Goal: Information Seeking & Learning: Learn about a topic

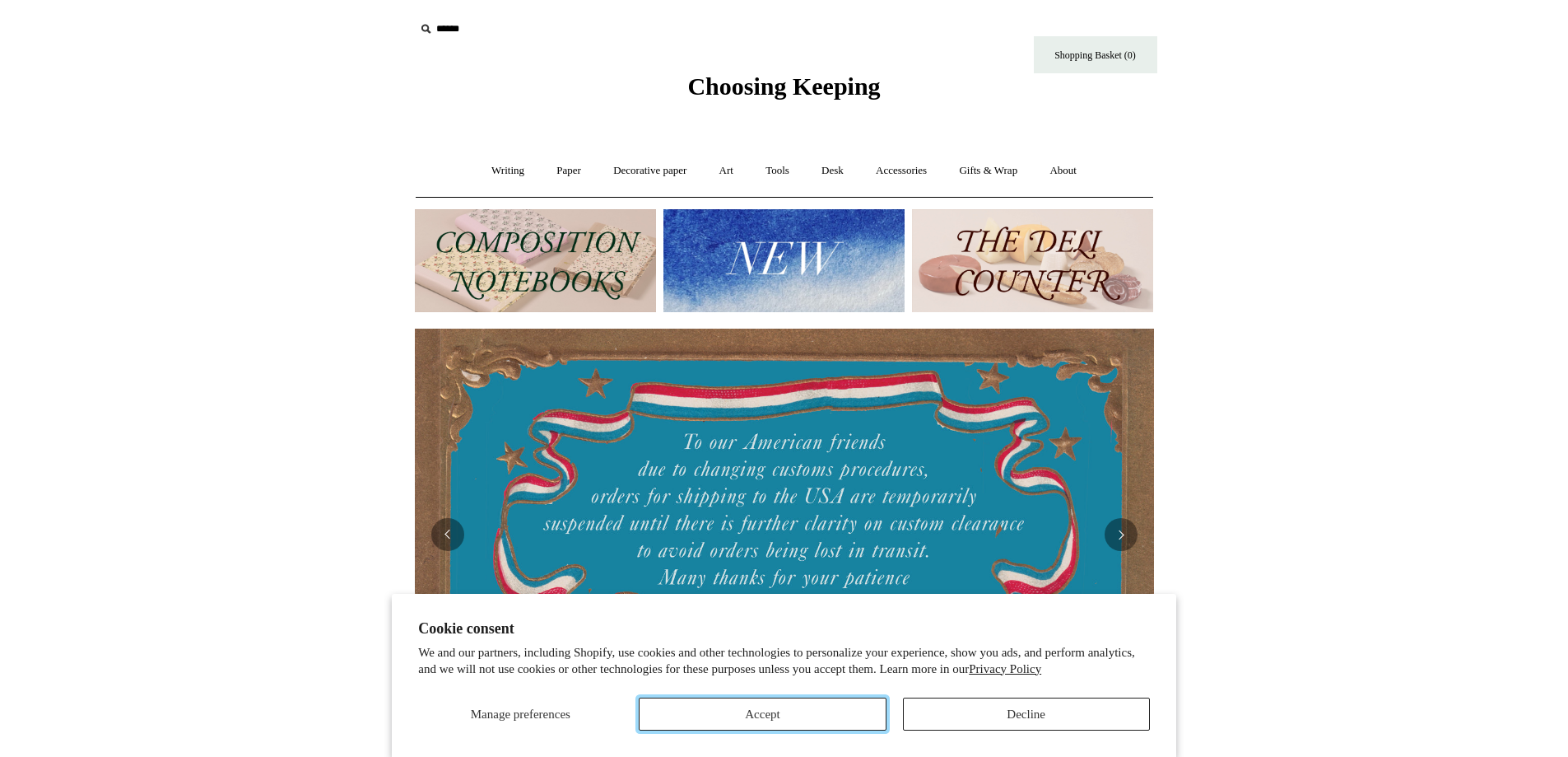
click at [853, 700] on button "Accept" at bounding box center [762, 714] width 247 height 33
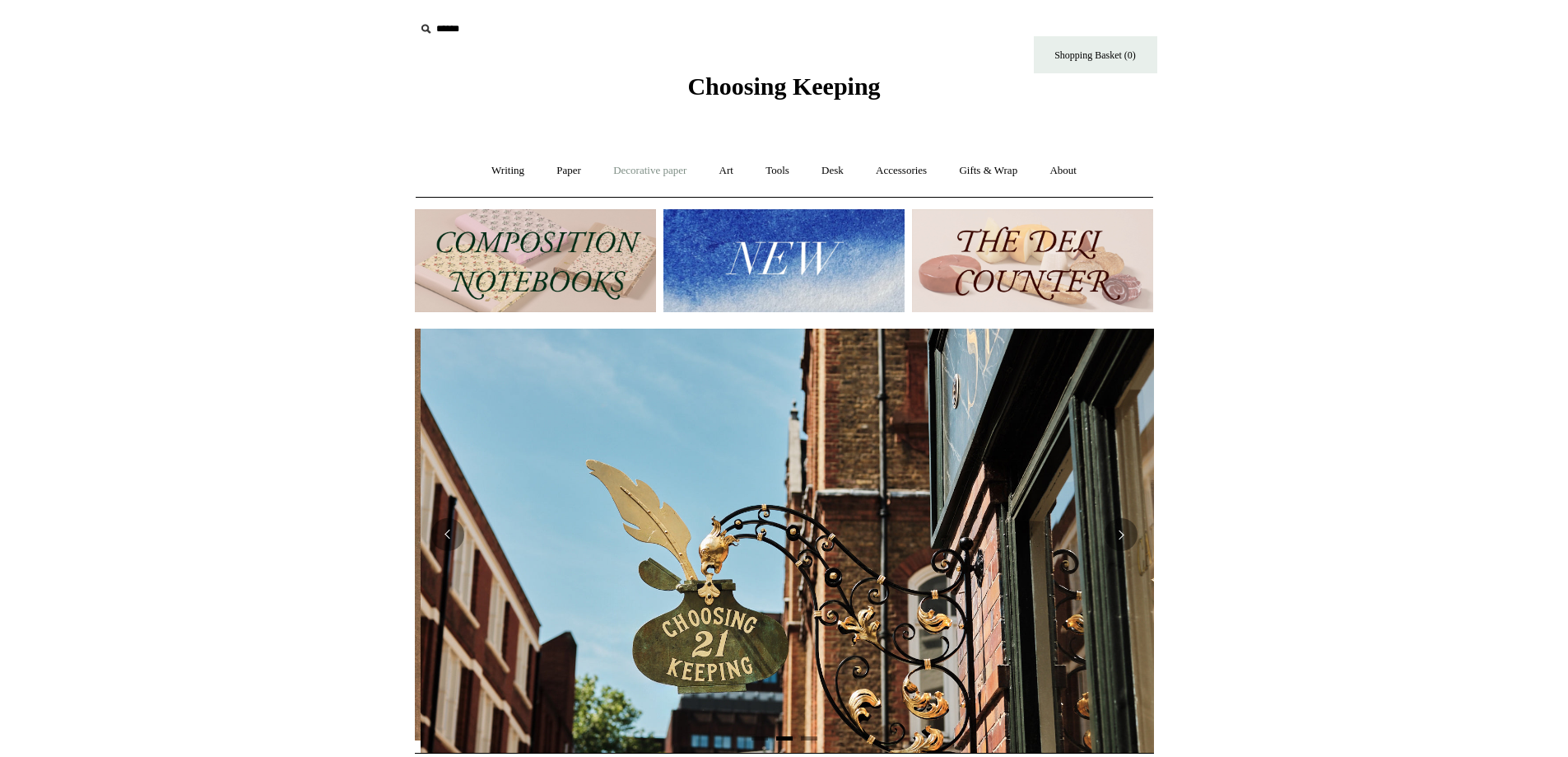
scroll to position [0, 739]
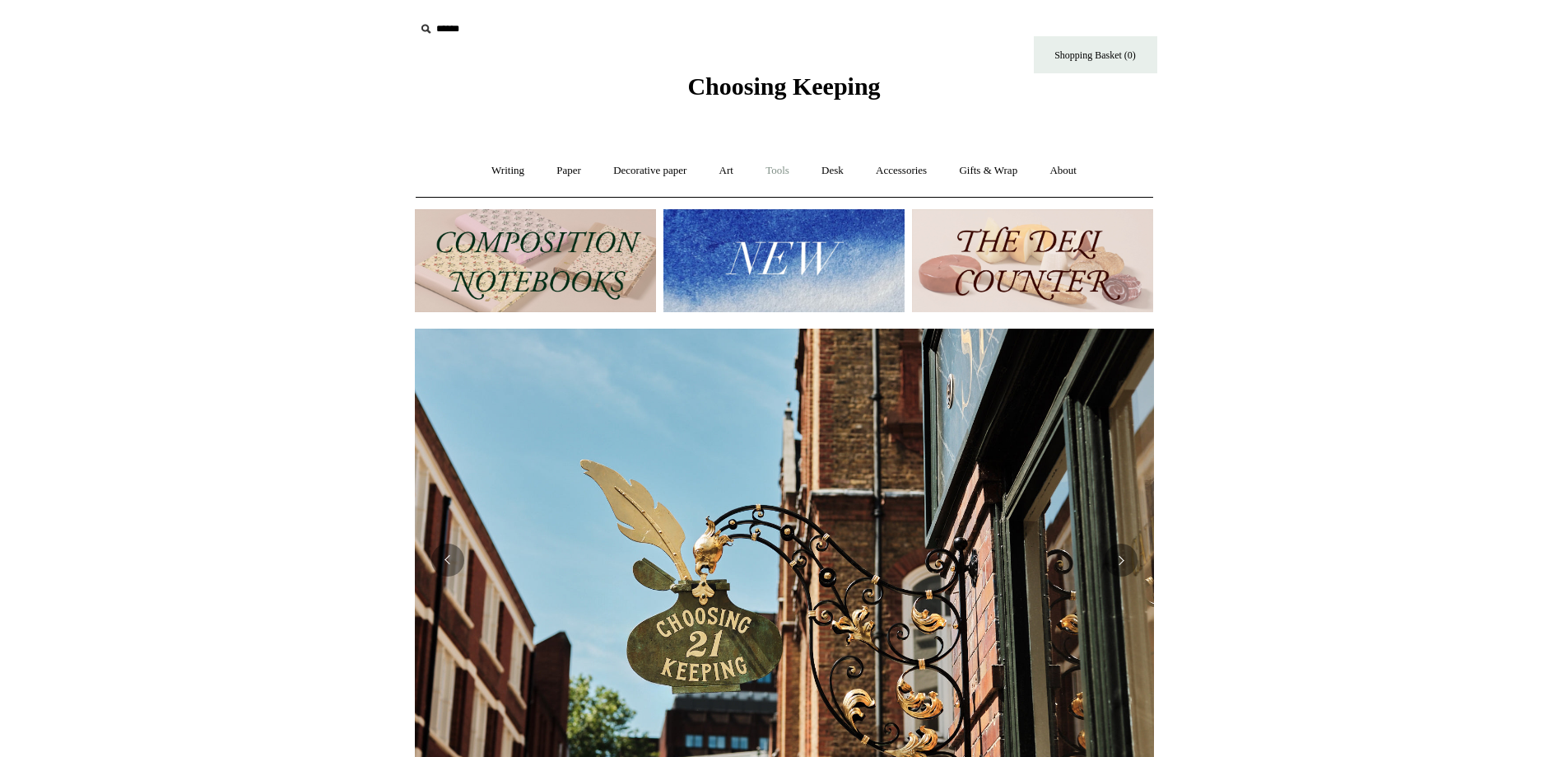
click at [792, 168] on link "Tools +" at bounding box center [778, 172] width 54 height 44
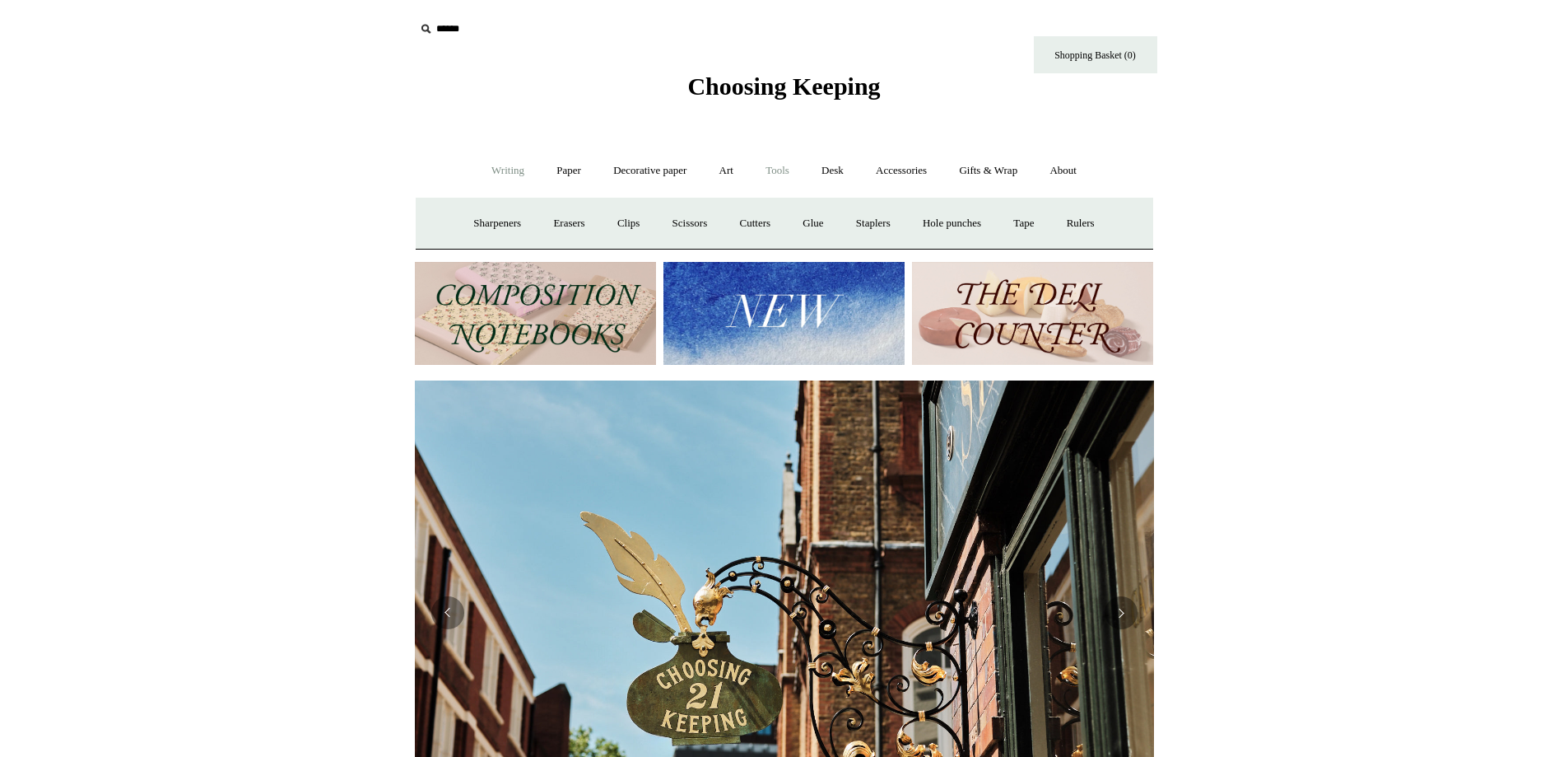
click at [492, 174] on link "Writing +" at bounding box center [508, 172] width 62 height 44
click at [495, 215] on link "Pens by brand +" at bounding box center [490, 224] width 91 height 44
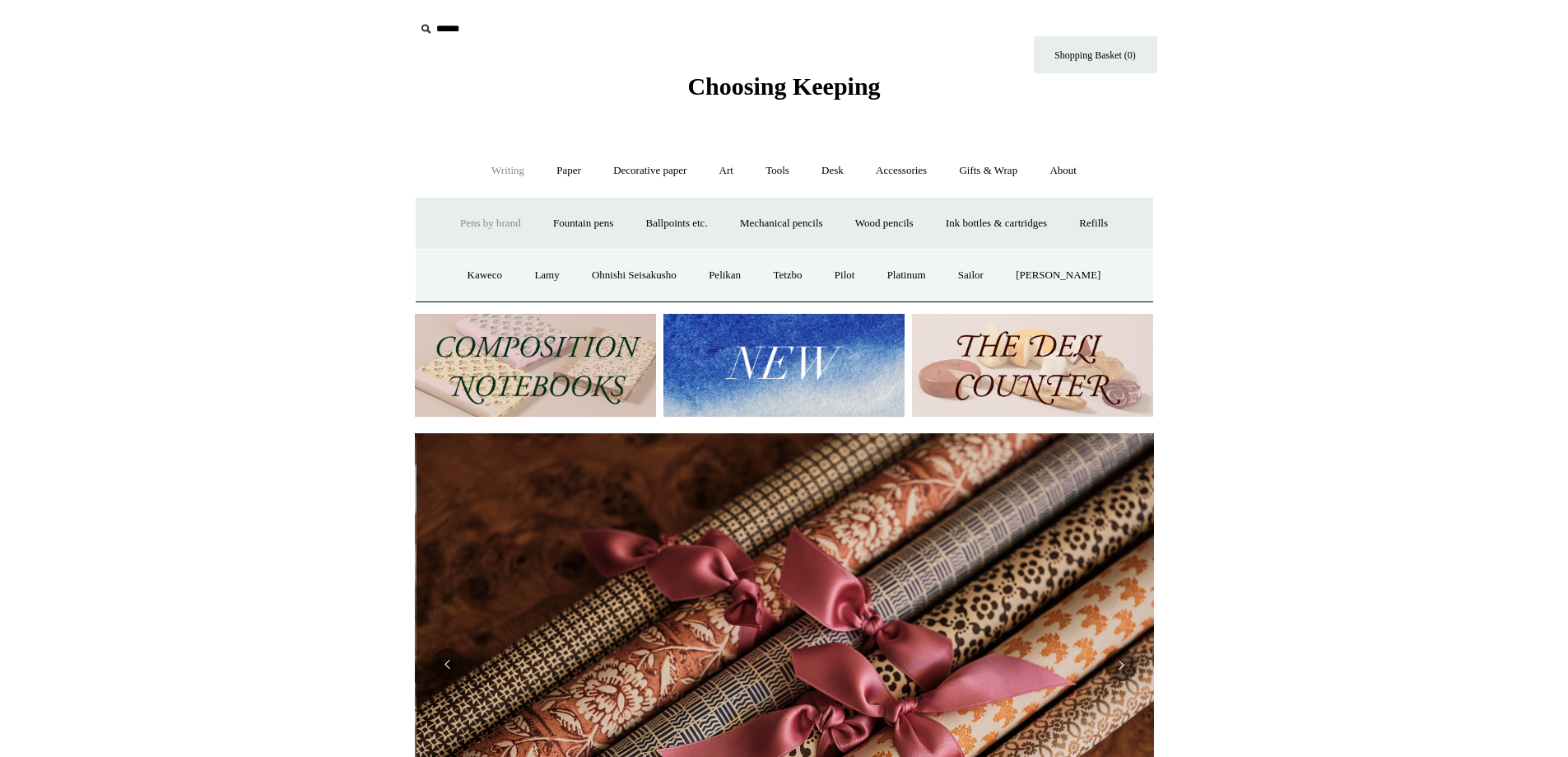
scroll to position [0, 1478]
click at [941, 274] on link "Platinum" at bounding box center [906, 276] width 68 height 44
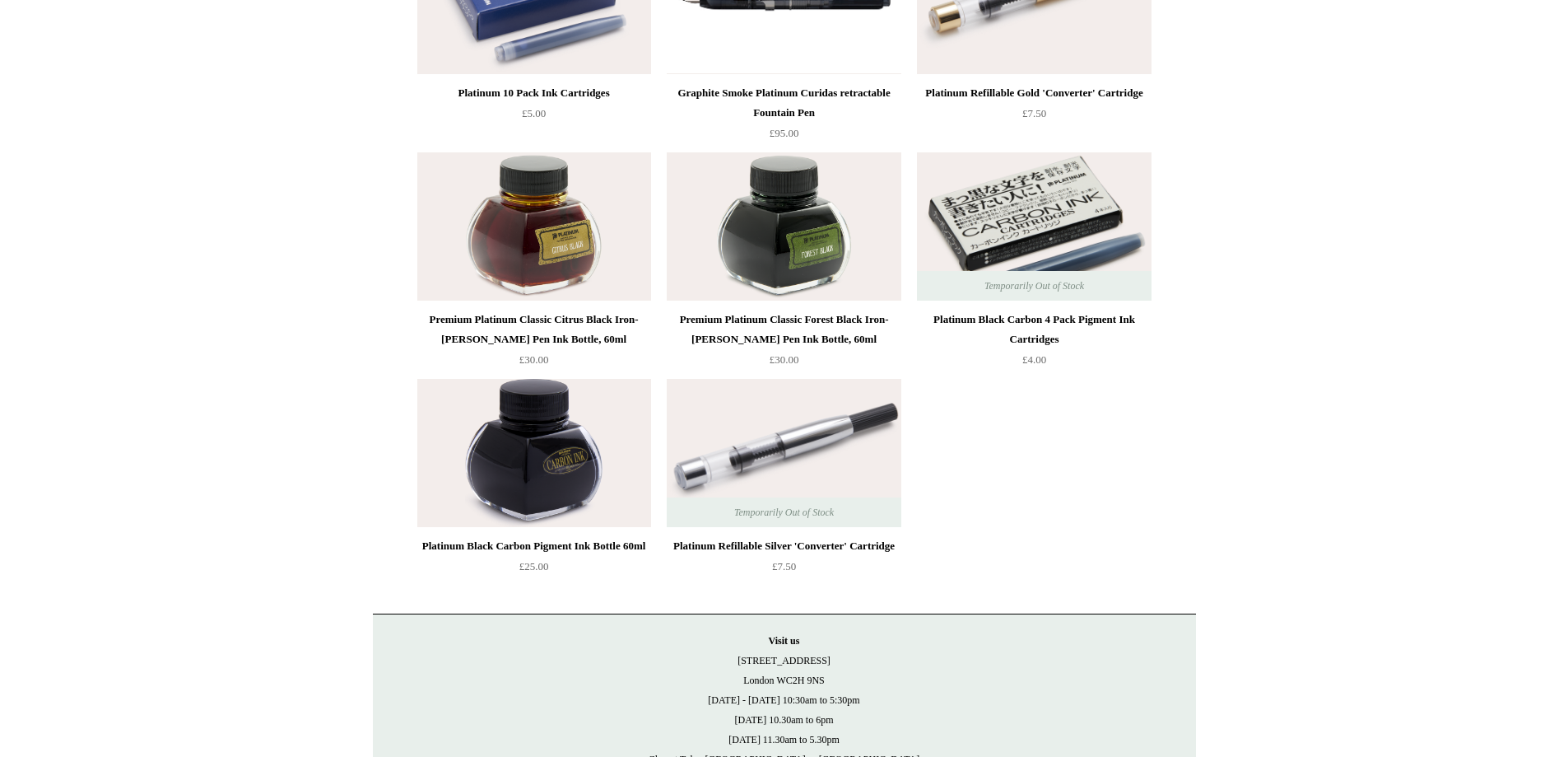
scroll to position [82, 0]
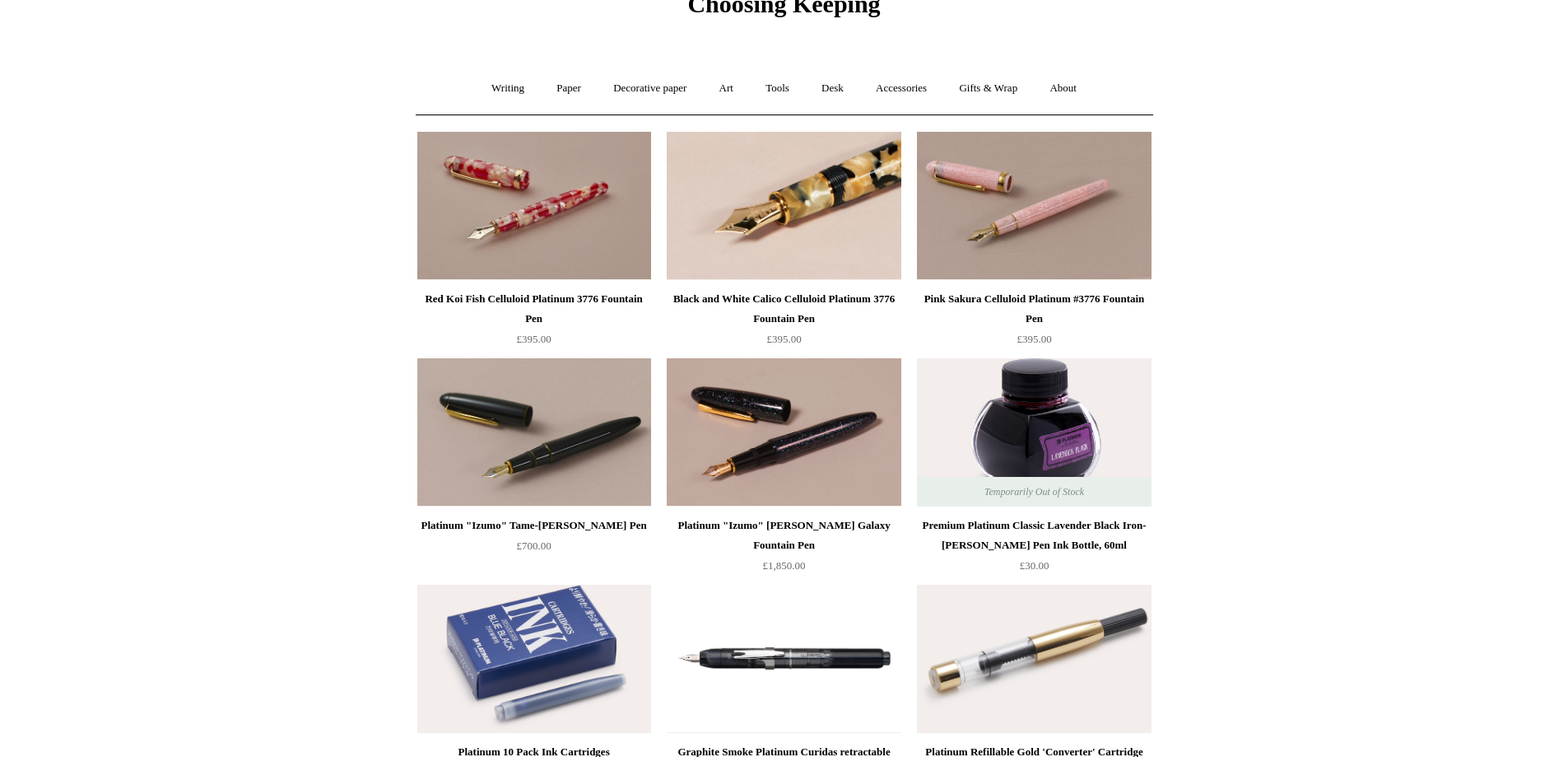
click at [818, 214] on img at bounding box center [784, 205] width 234 height 149
click at [494, 91] on link "Writing +" at bounding box center [508, 89] width 62 height 44
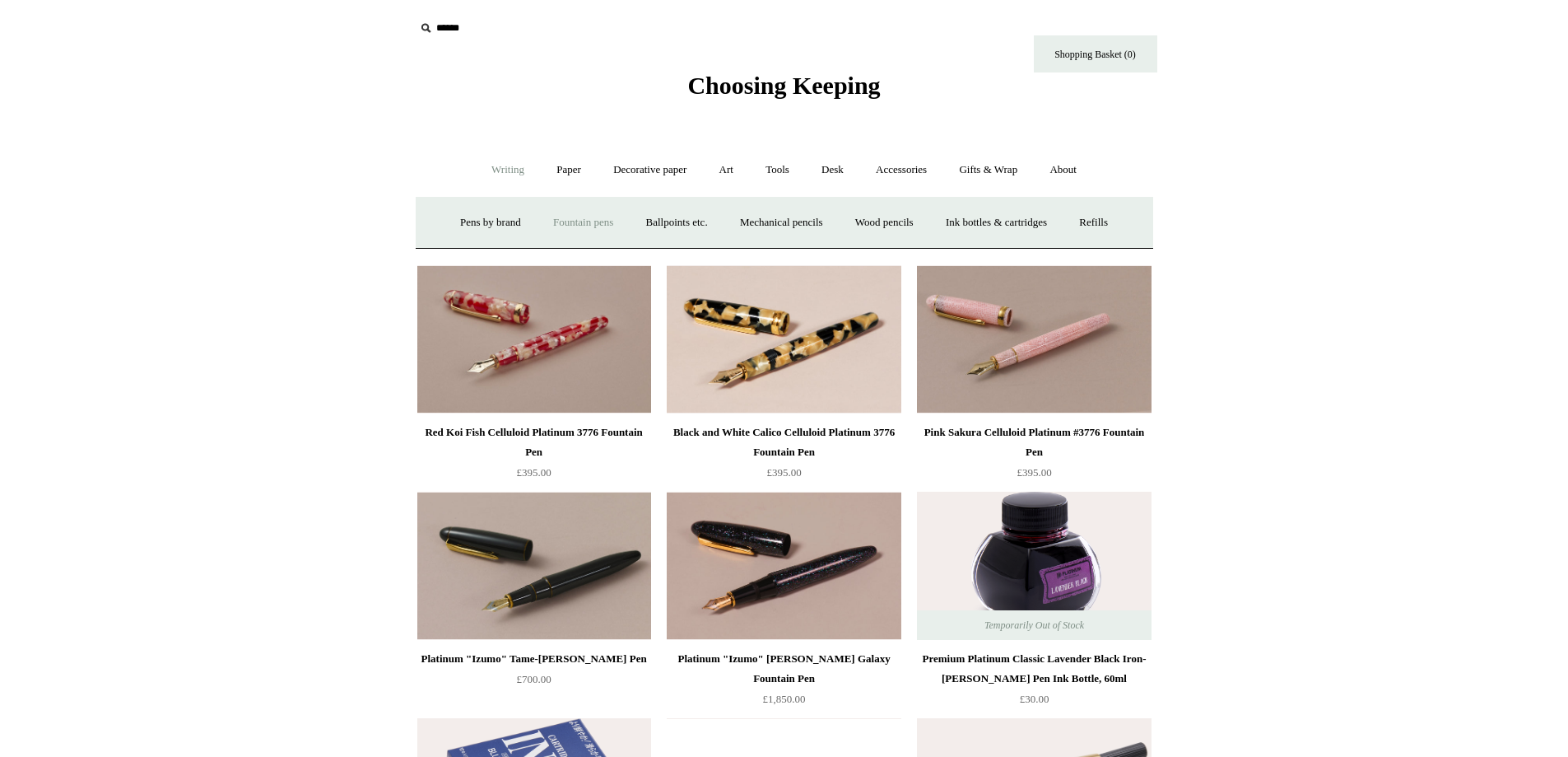
scroll to position [0, 0]
click at [500, 217] on link "Pens by brand +" at bounding box center [490, 224] width 91 height 44
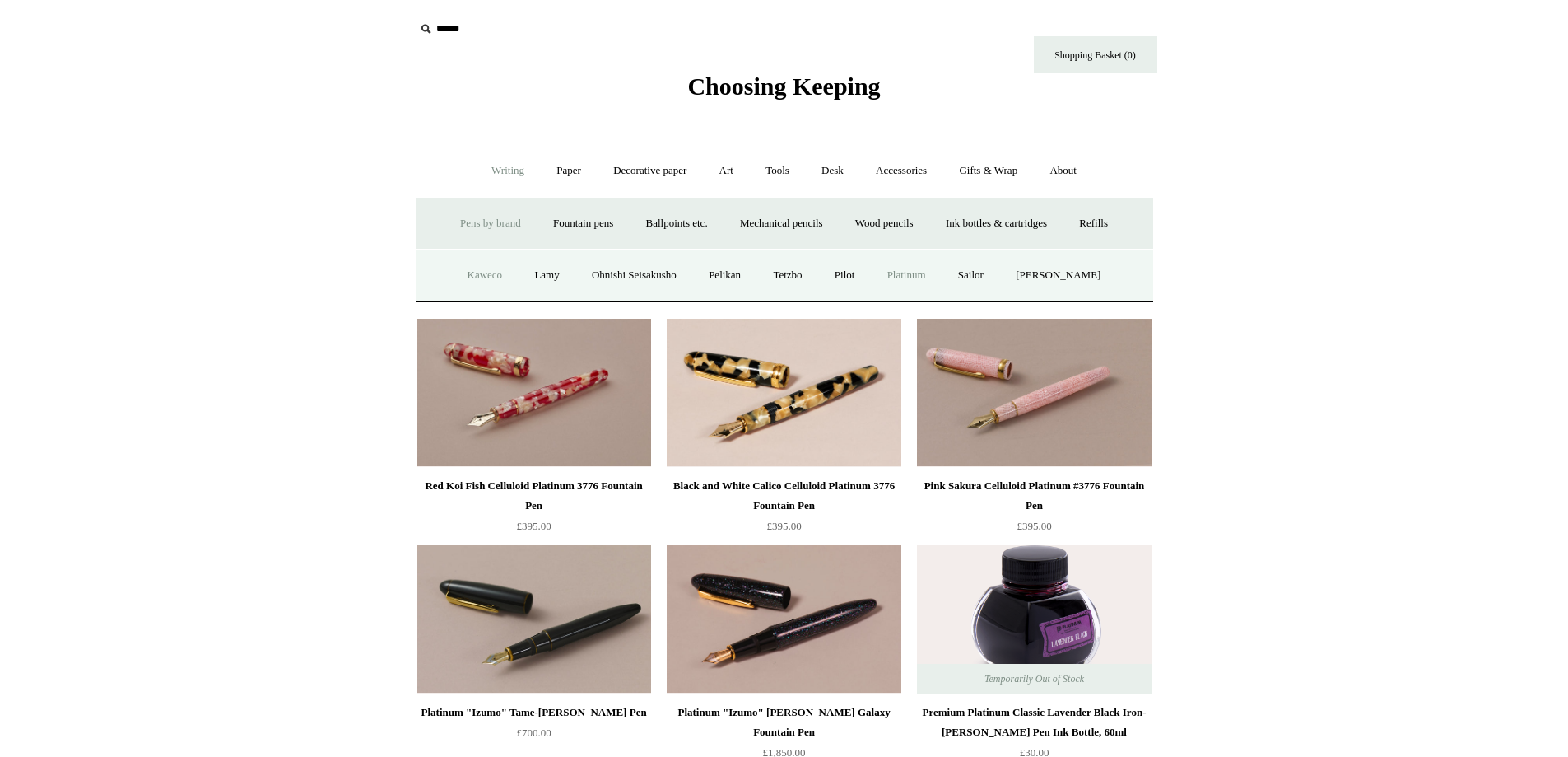
click at [489, 272] on link "Kaweco" at bounding box center [486, 276] width 65 height 44
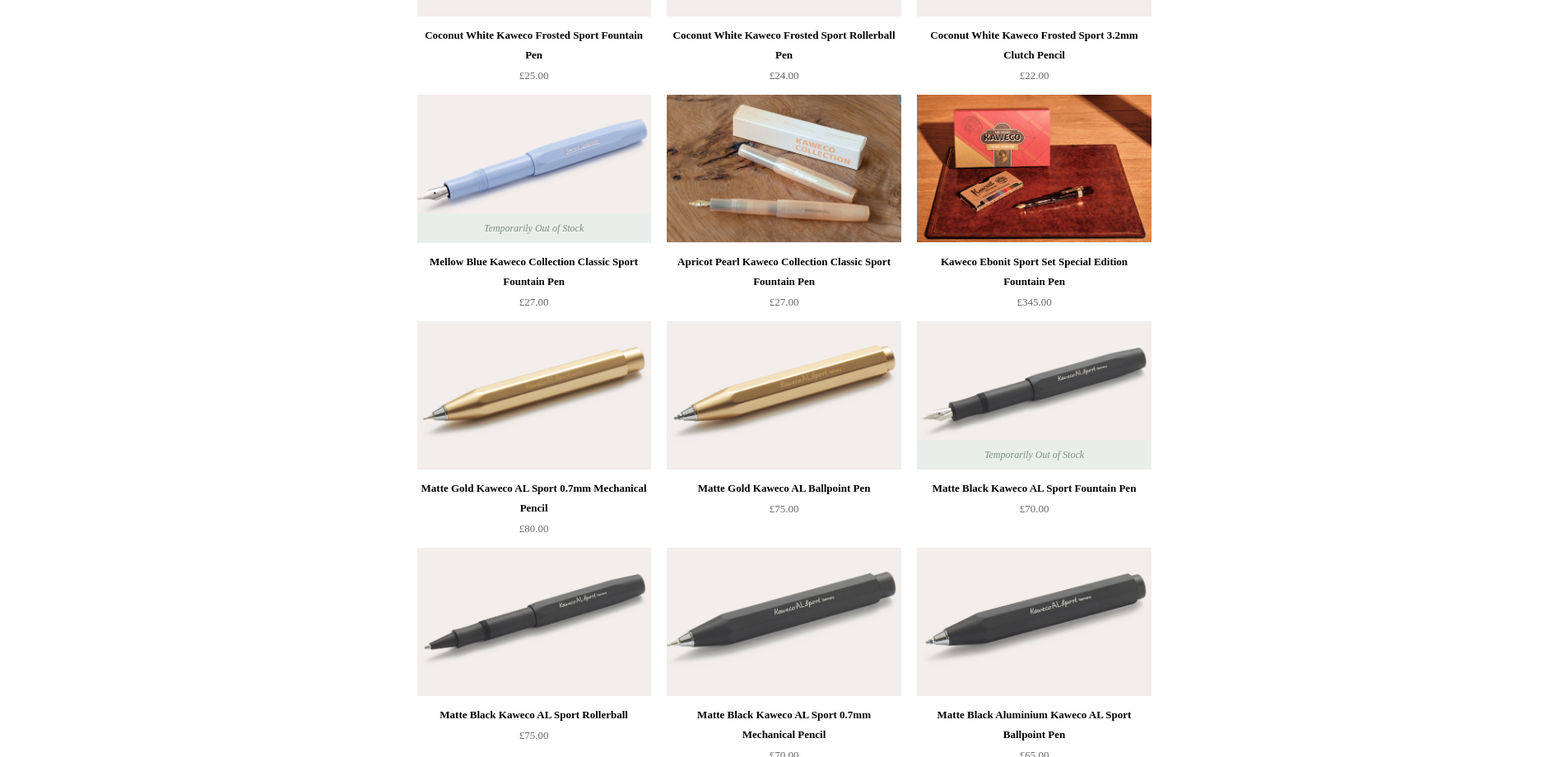
scroll to position [3870, 0]
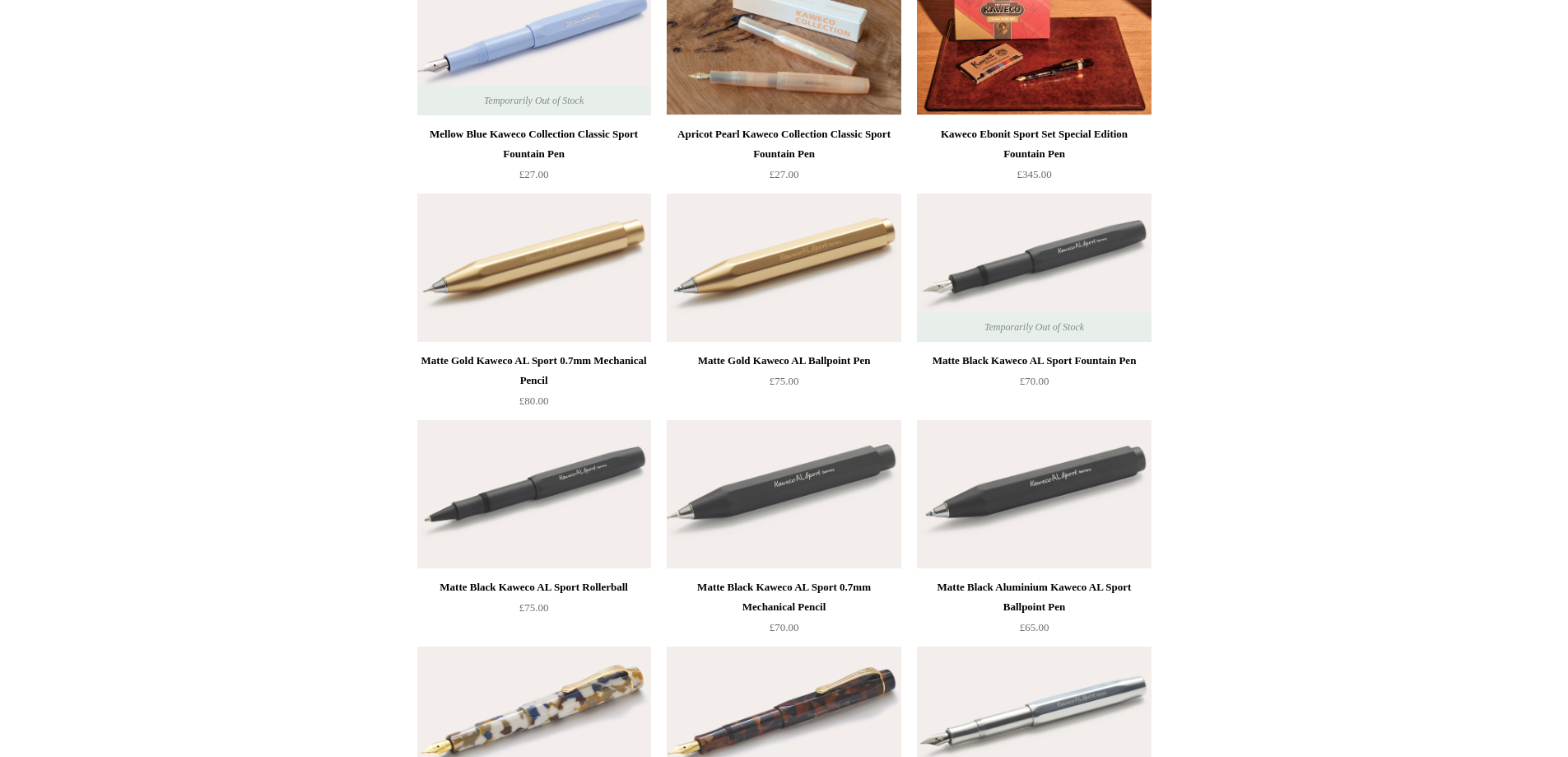
drag, startPoint x: 517, startPoint y: 370, endPoint x: 319, endPoint y: 336, distance: 200.9
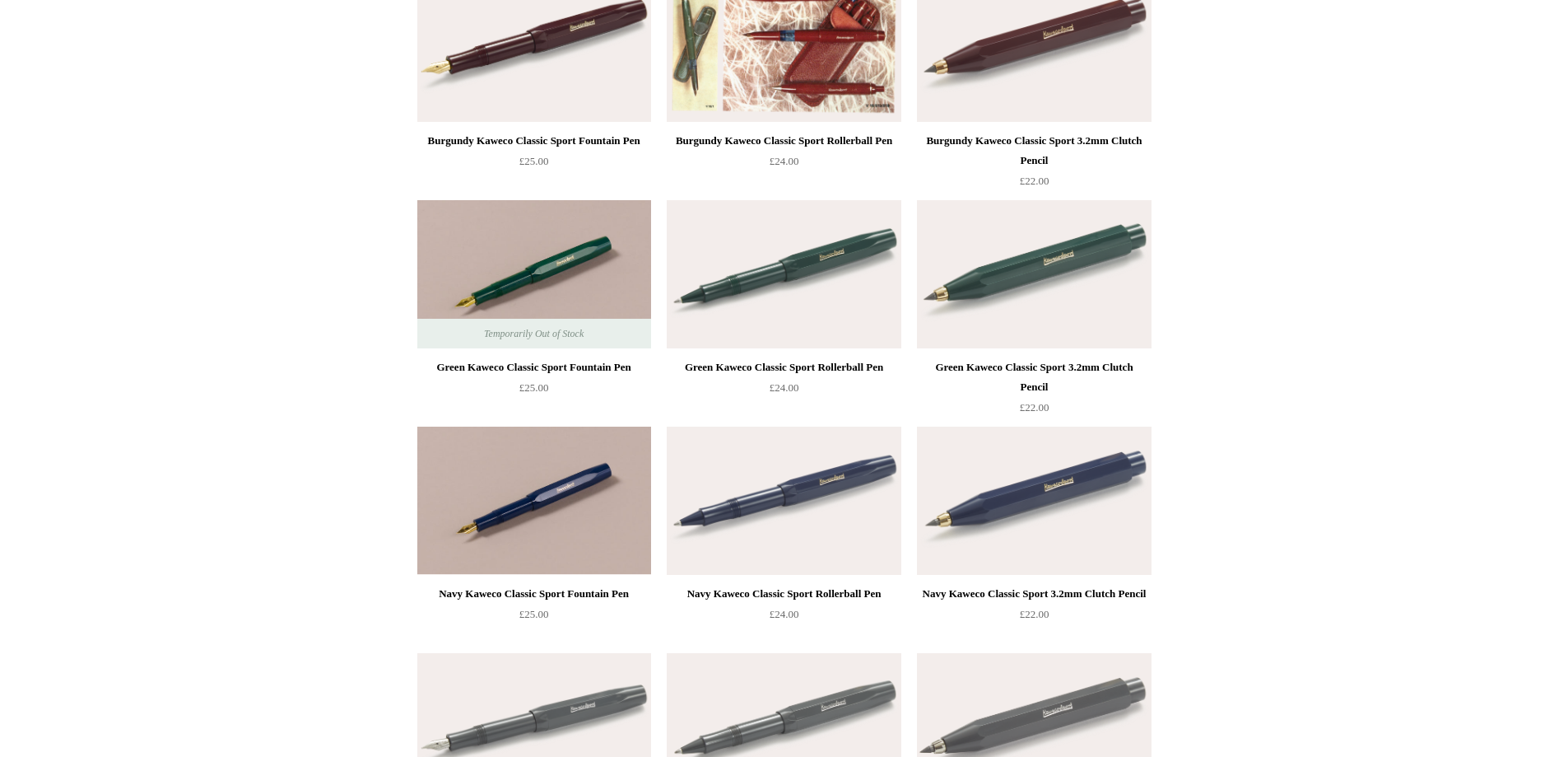
scroll to position [547, 0]
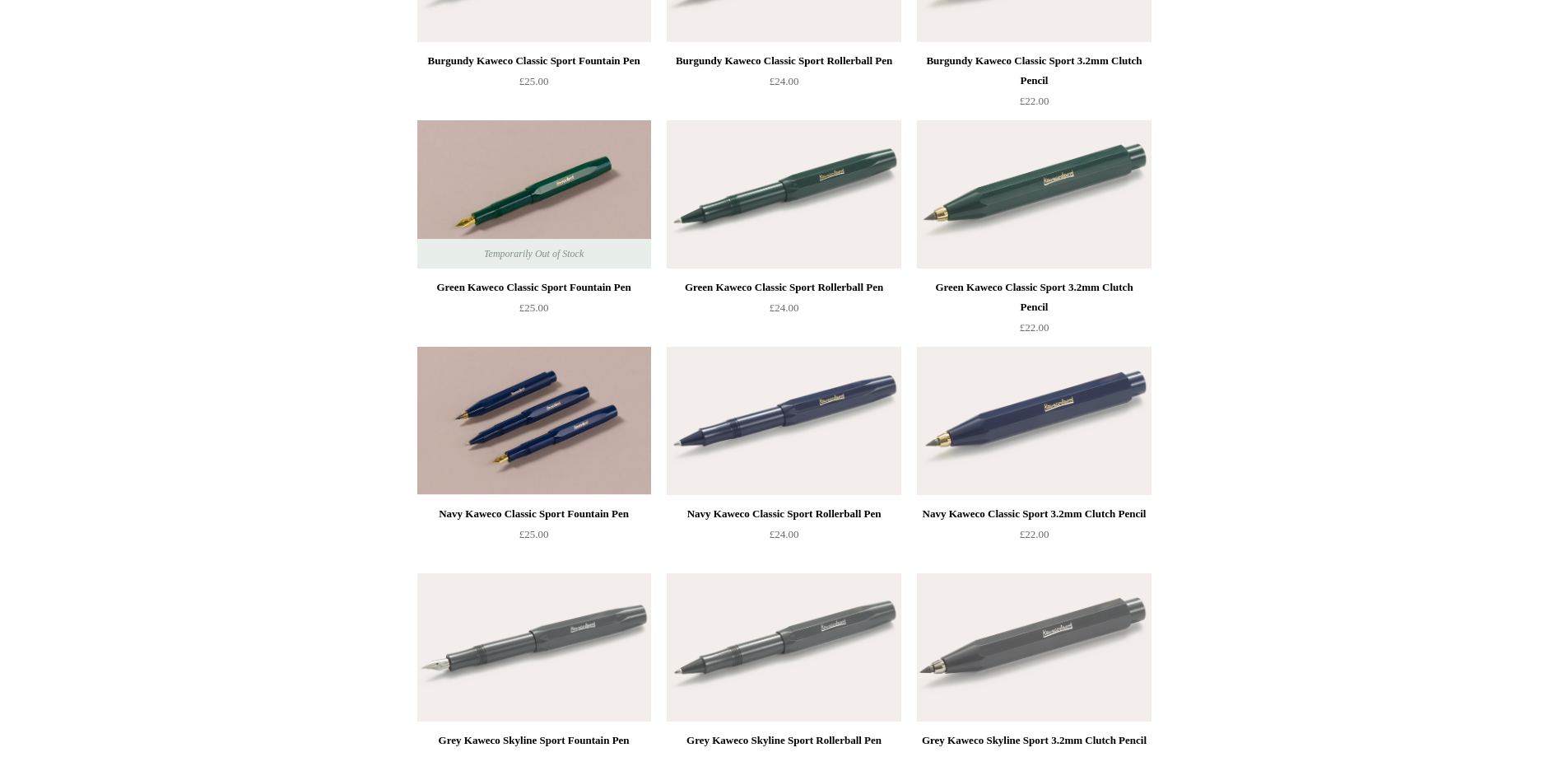
click at [507, 390] on img at bounding box center [534, 421] width 234 height 149
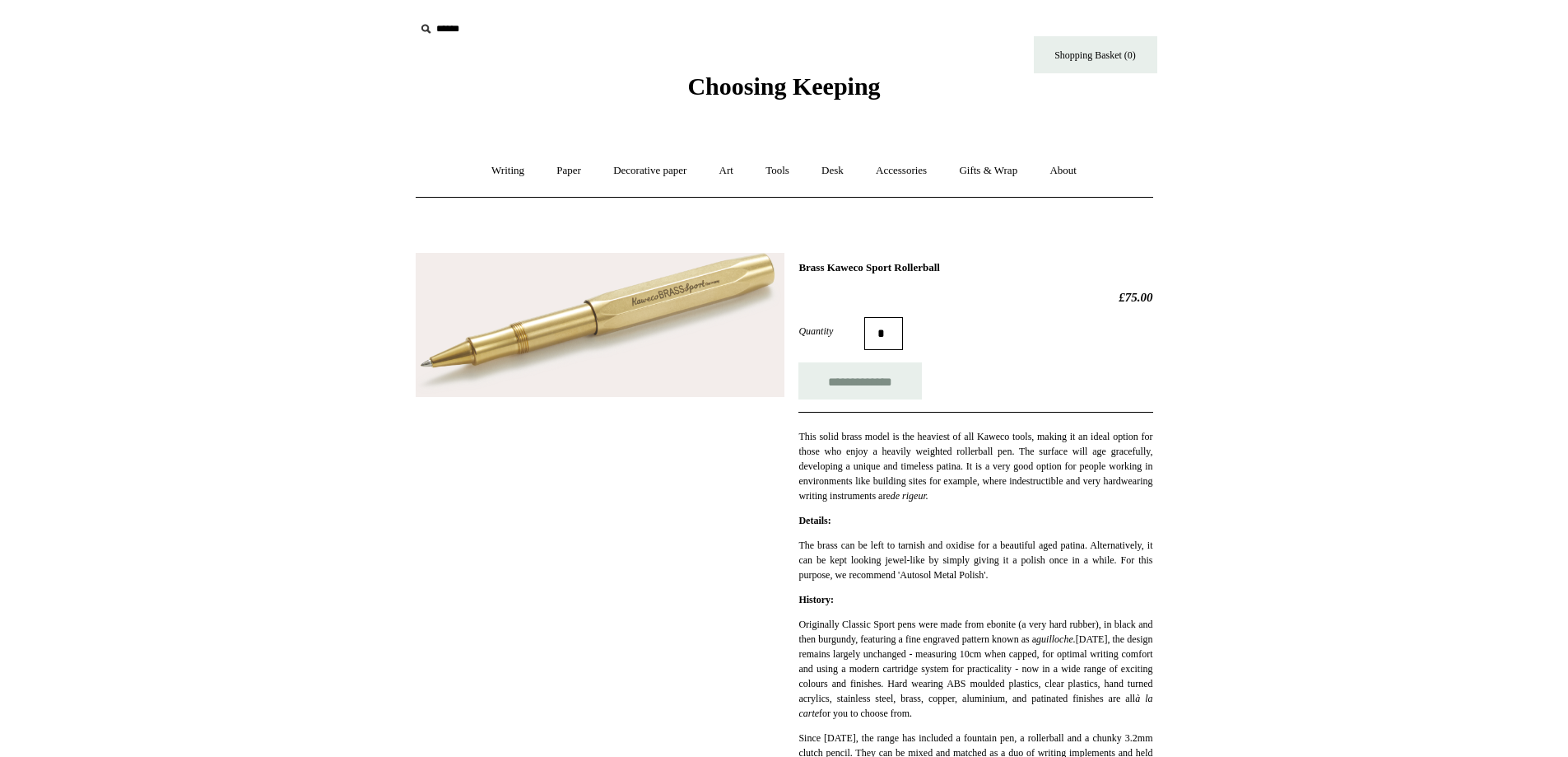
click at [655, 275] on img at bounding box center [600, 325] width 369 height 145
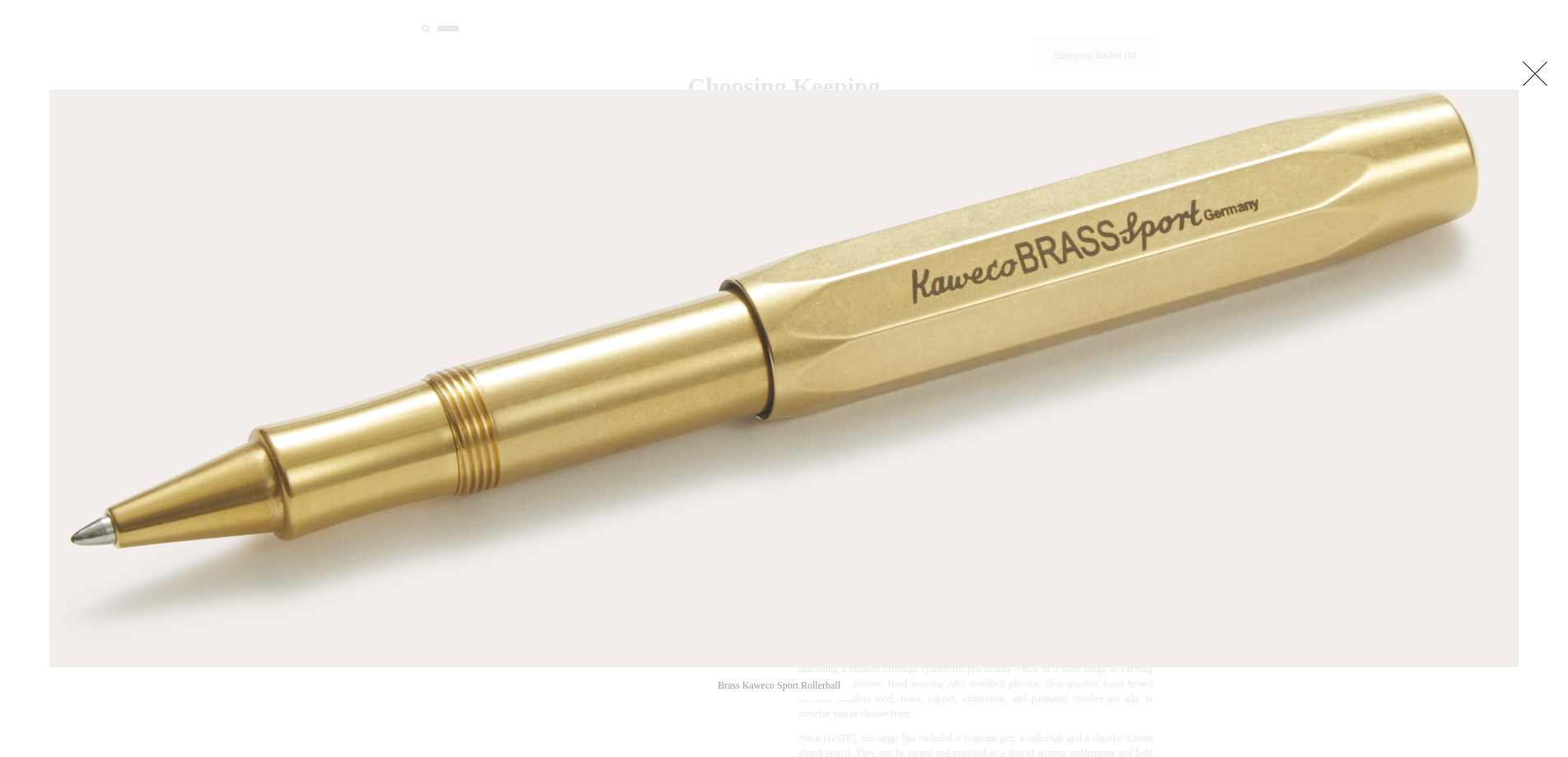
click at [1533, 72] on link at bounding box center [1534, 73] width 33 height 33
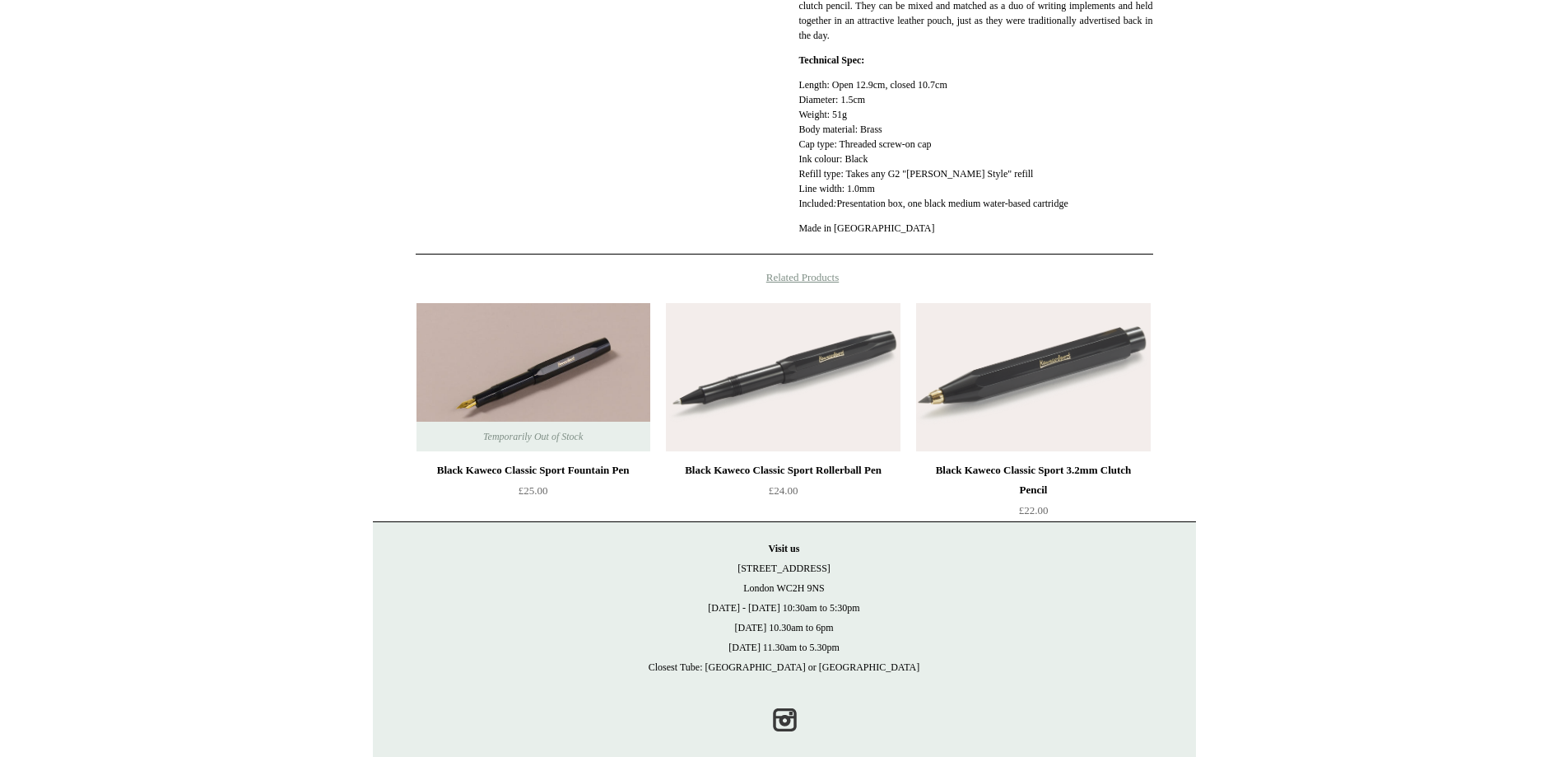
scroll to position [785, 0]
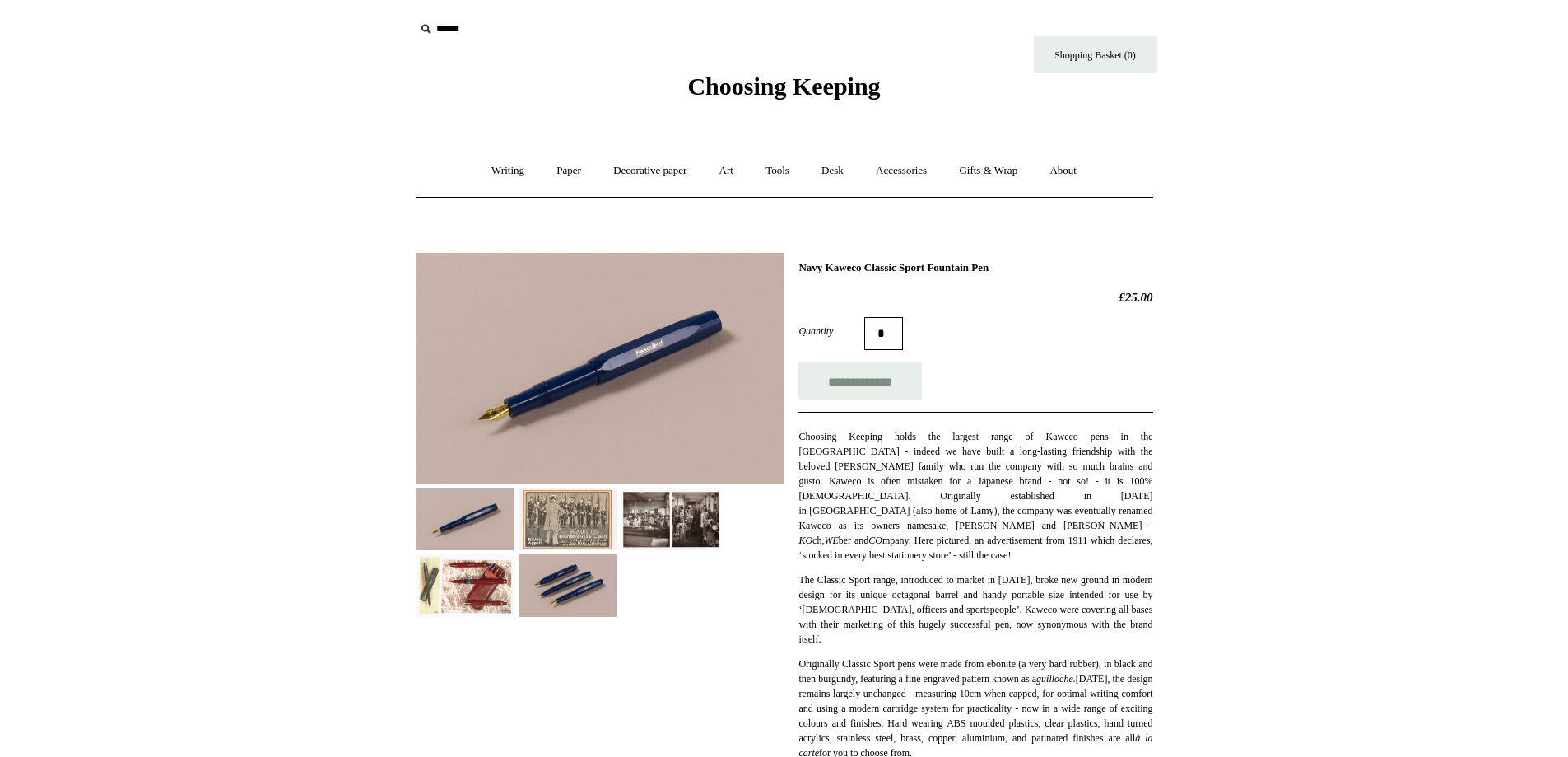
click at [580, 552] on div at bounding box center [600, 428] width 369 height 377
click at [573, 581] on img at bounding box center [567, 585] width 99 height 61
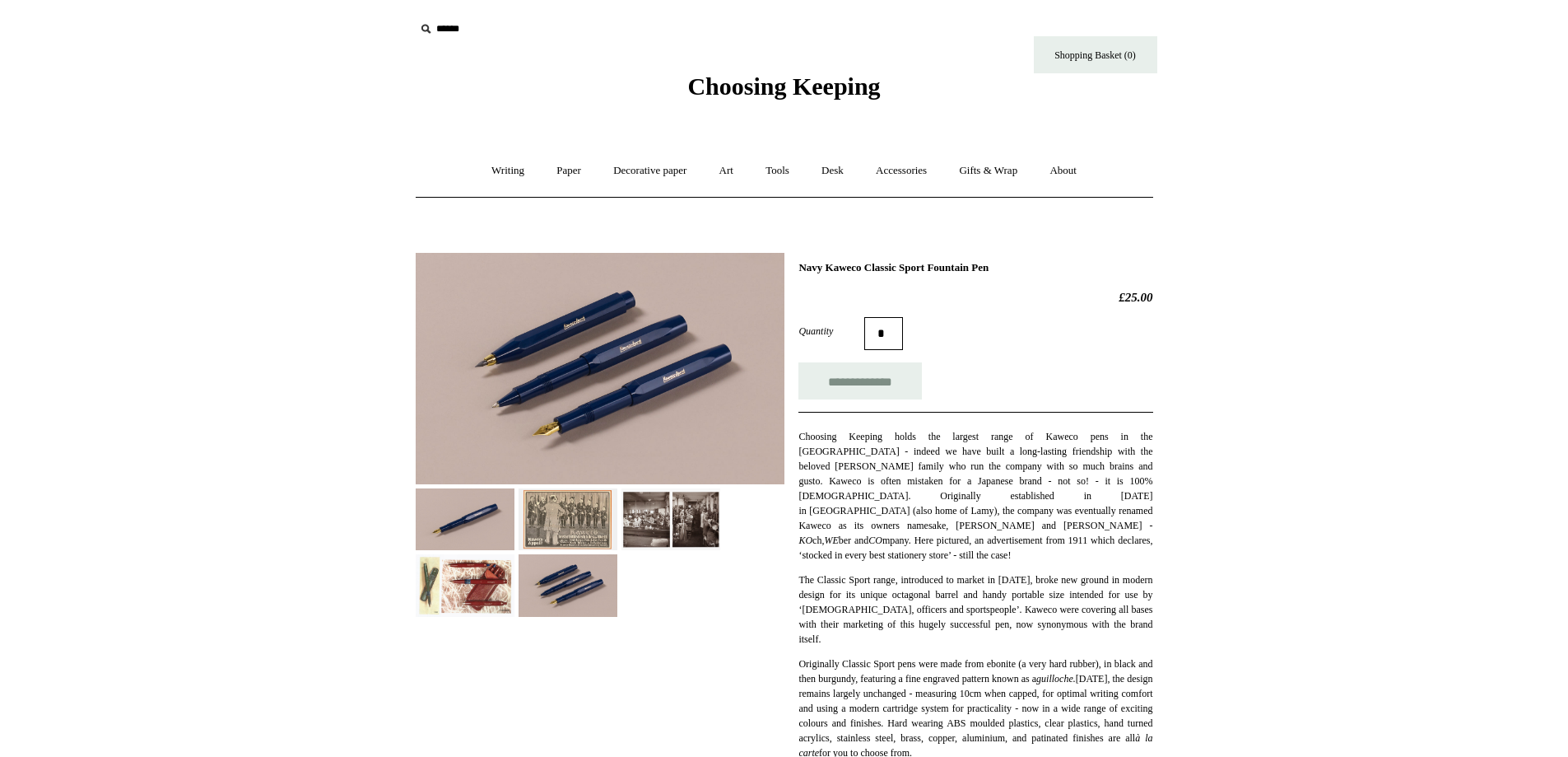
click at [475, 527] on img at bounding box center [465, 519] width 99 height 61
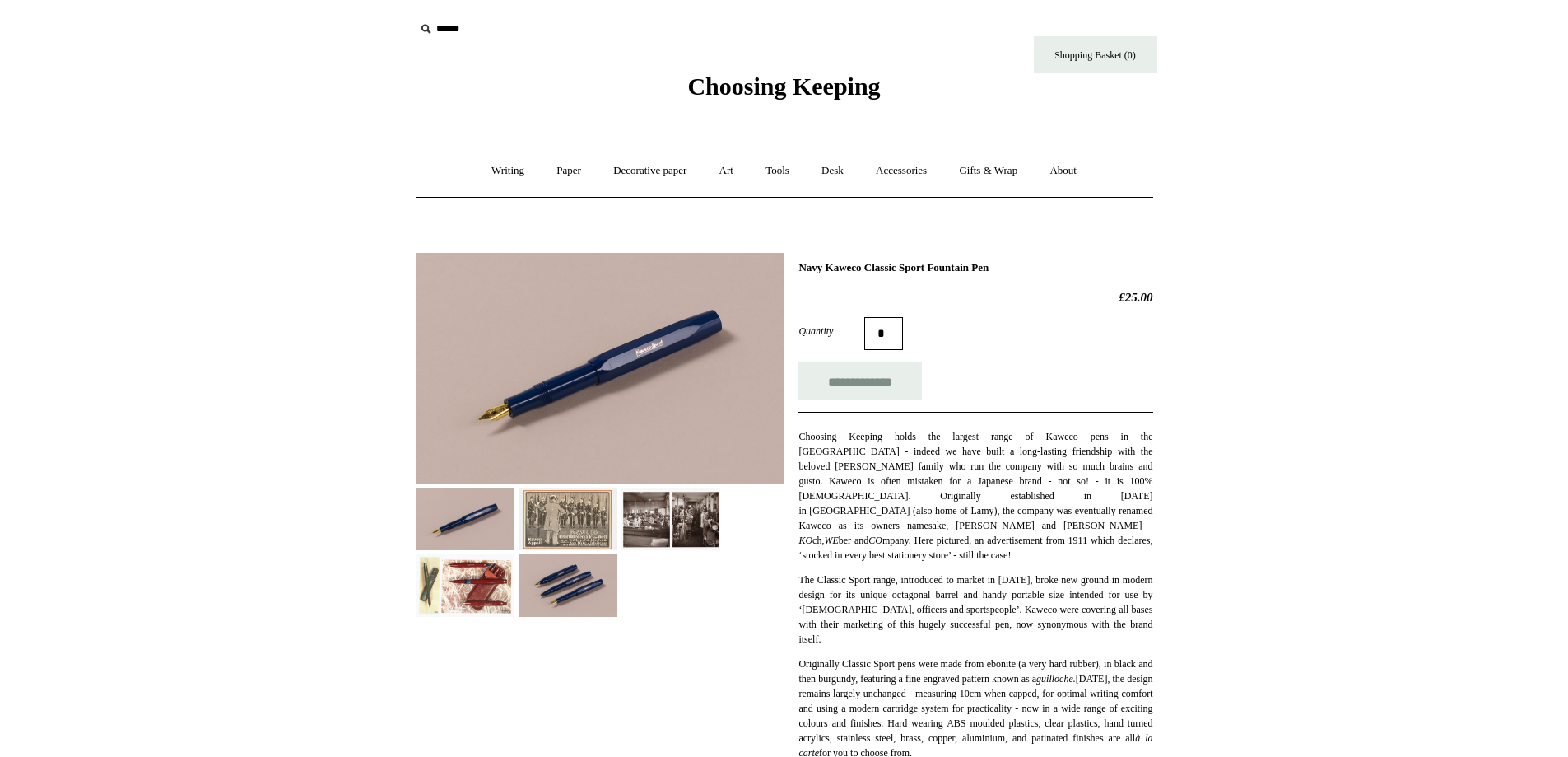
click at [656, 516] on img at bounding box center [670, 519] width 99 height 61
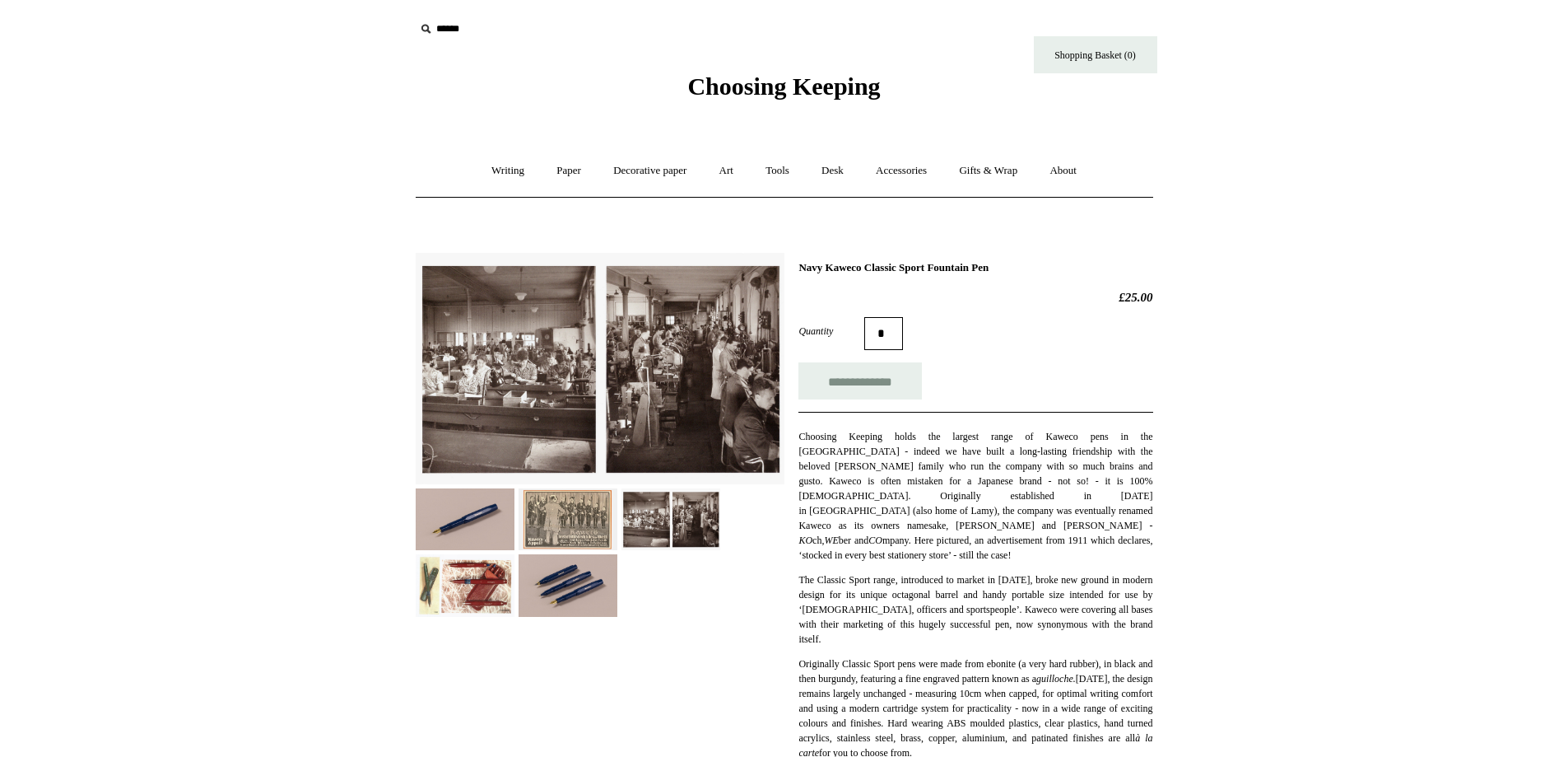
click at [576, 516] on img at bounding box center [567, 519] width 99 height 61
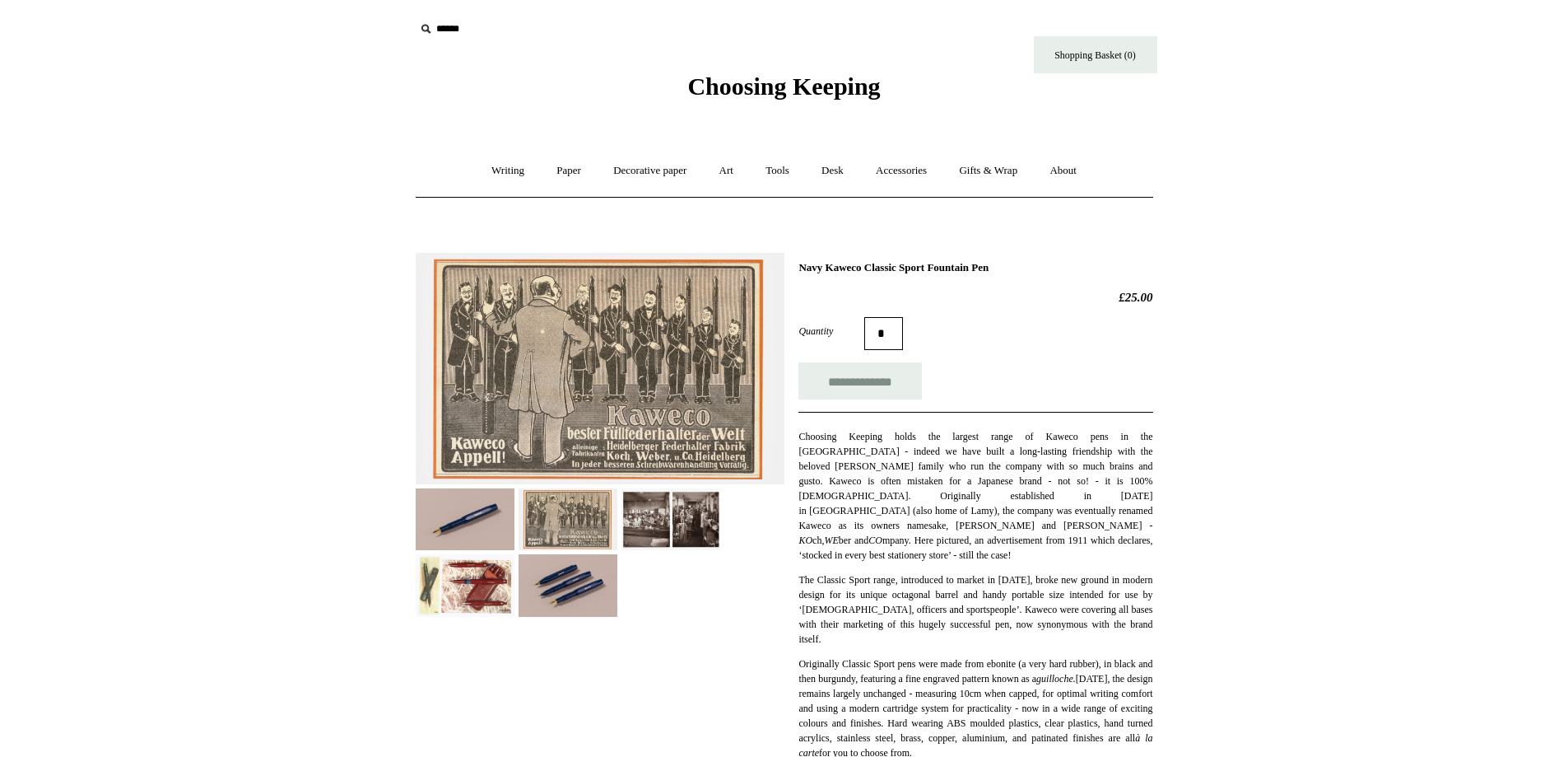
click at [505, 605] on img at bounding box center [465, 585] width 99 height 61
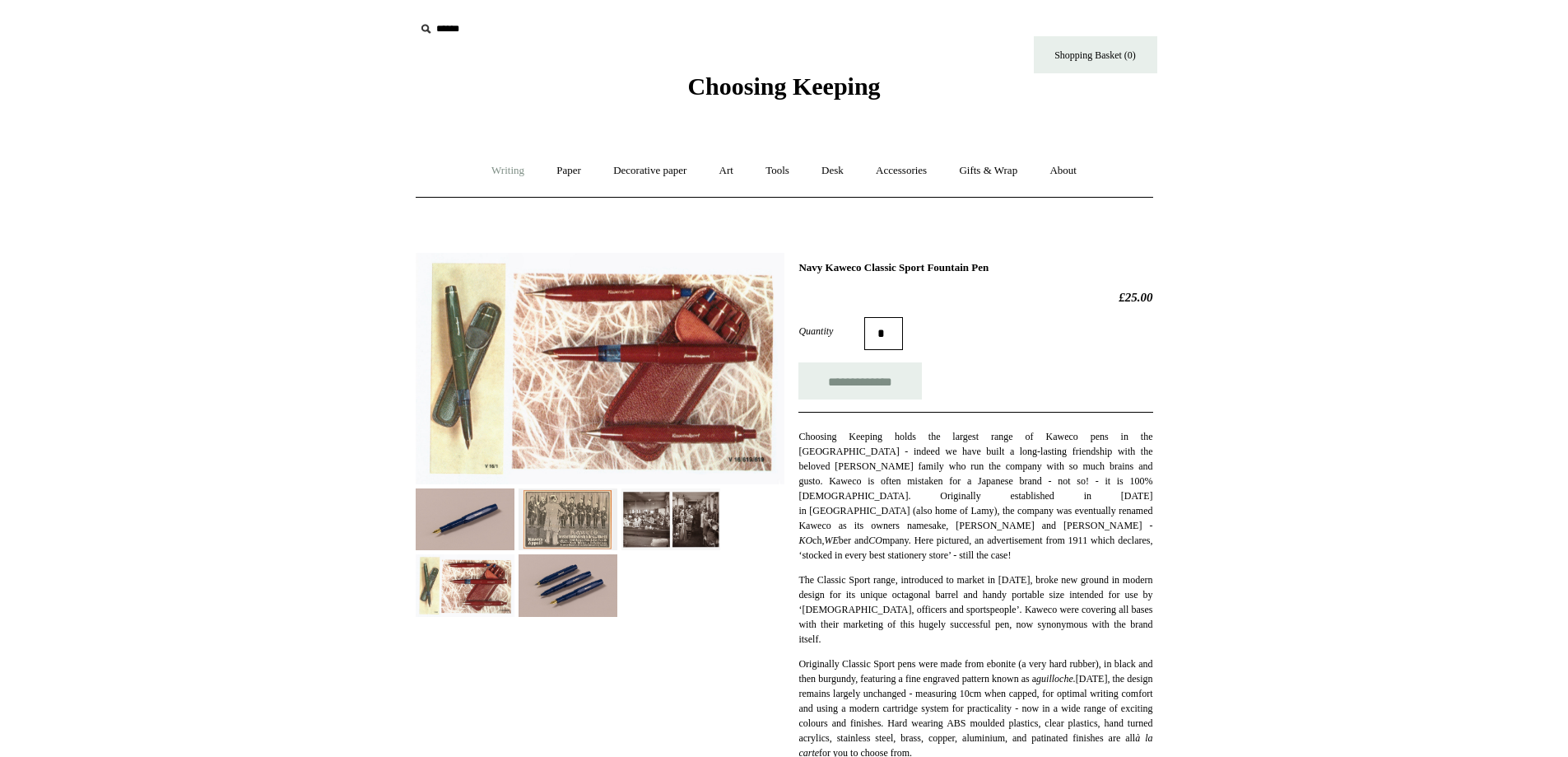
click at [512, 172] on link "Writing +" at bounding box center [508, 172] width 62 height 44
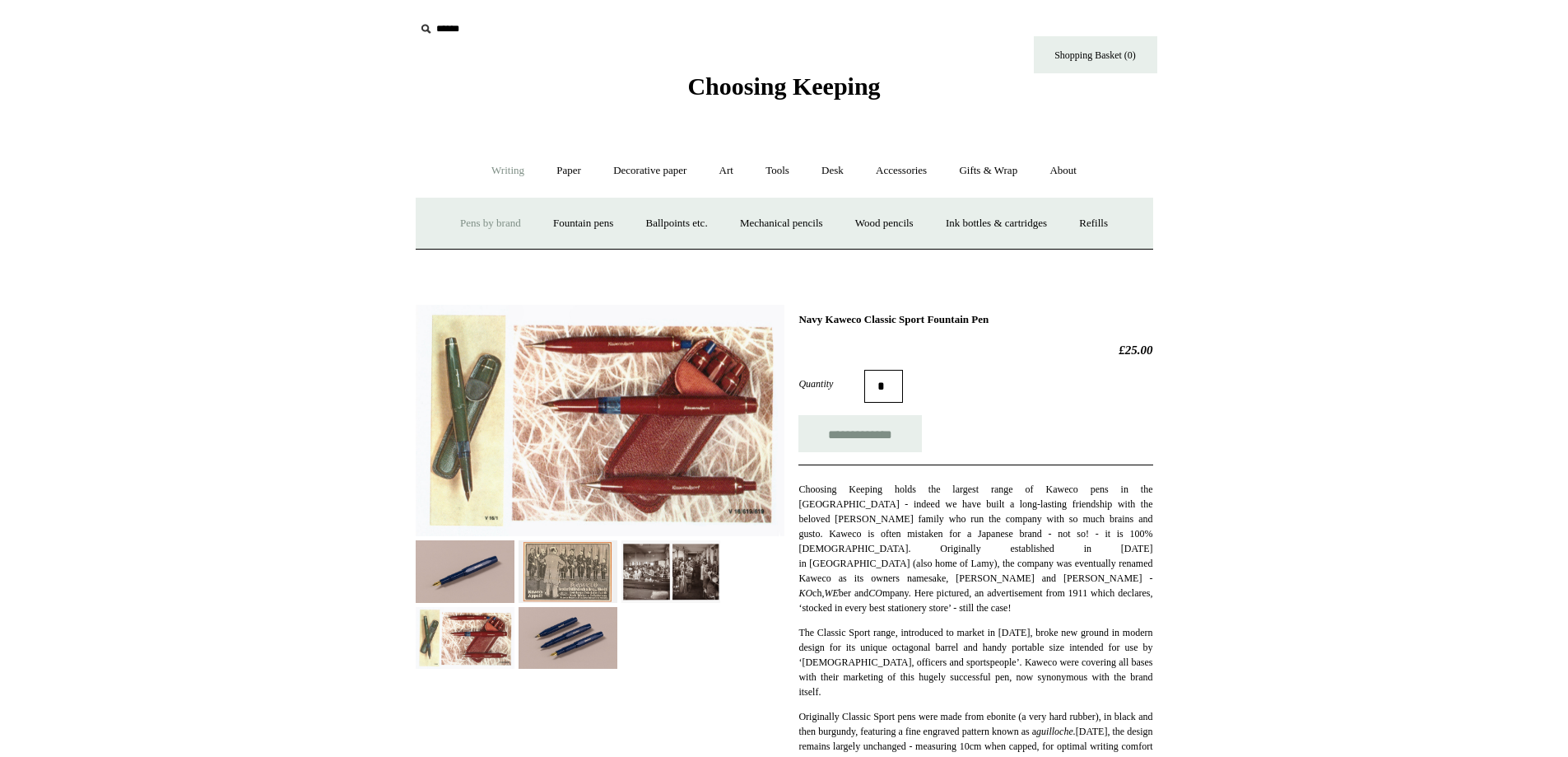
click at [504, 230] on link "Pens by brand +" at bounding box center [490, 224] width 91 height 44
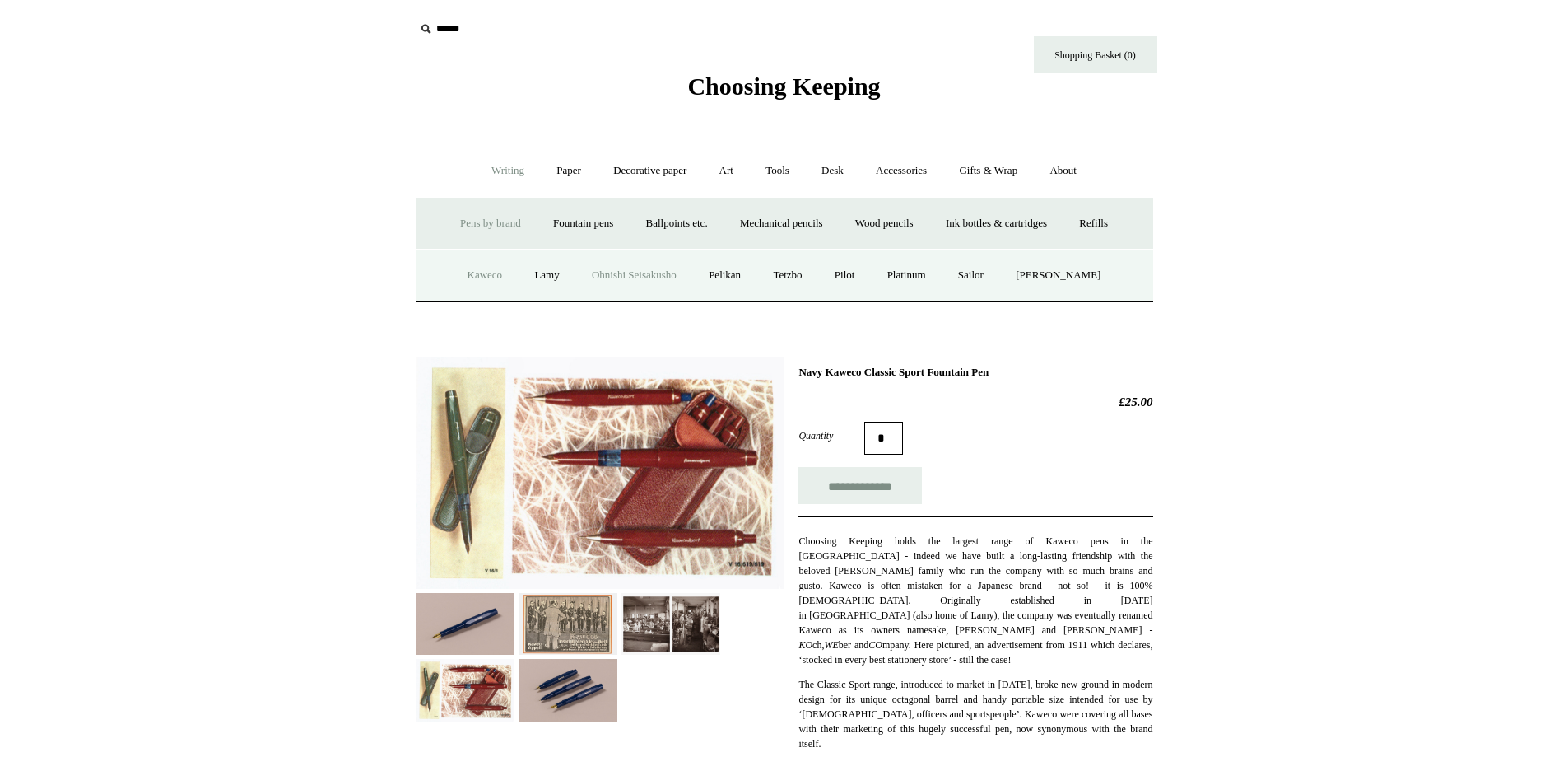
click at [681, 266] on link "Ohnishi Seisakusho" at bounding box center [633, 276] width 114 height 44
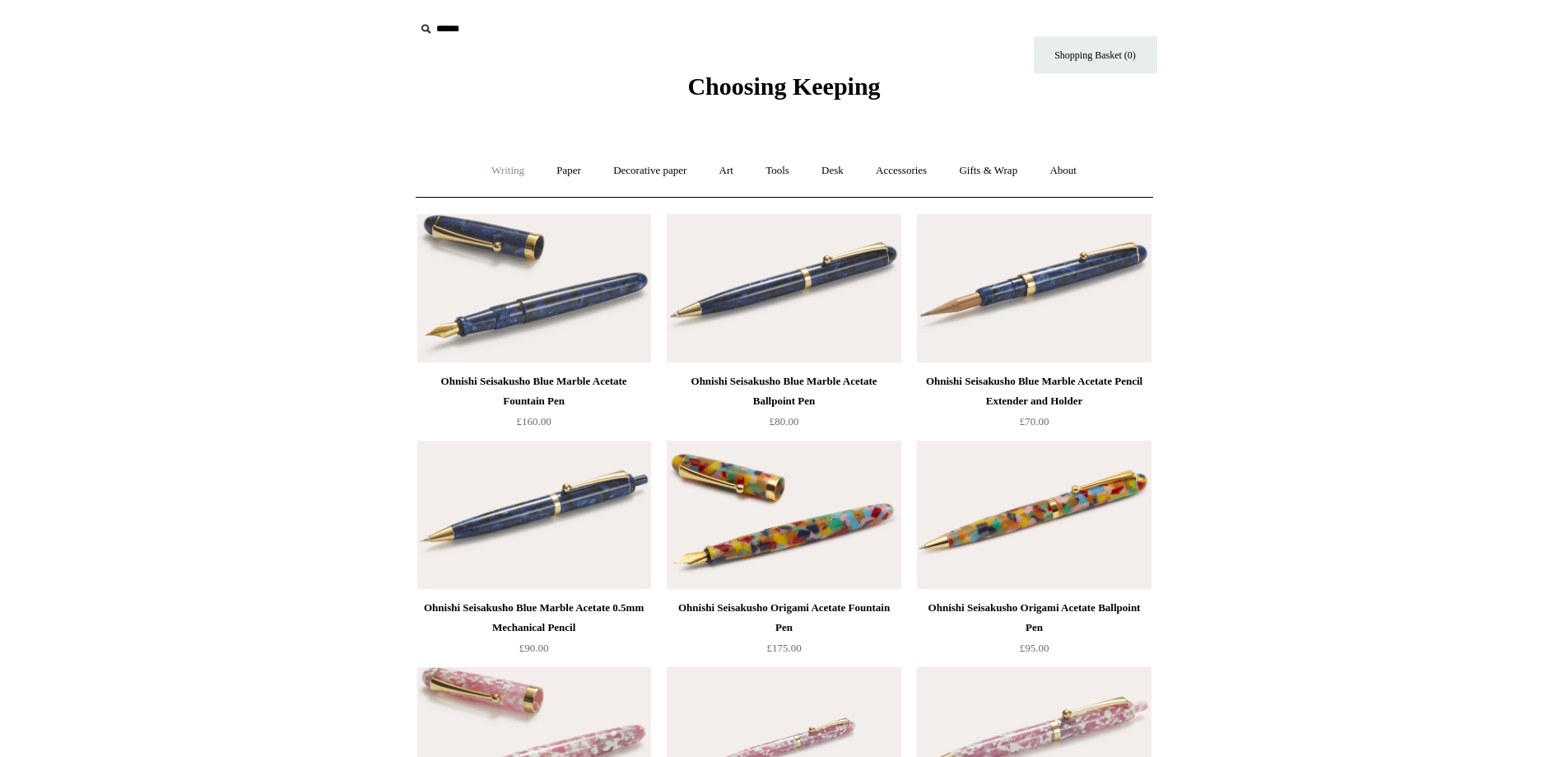
click at [477, 172] on link "Writing +" at bounding box center [508, 172] width 62 height 44
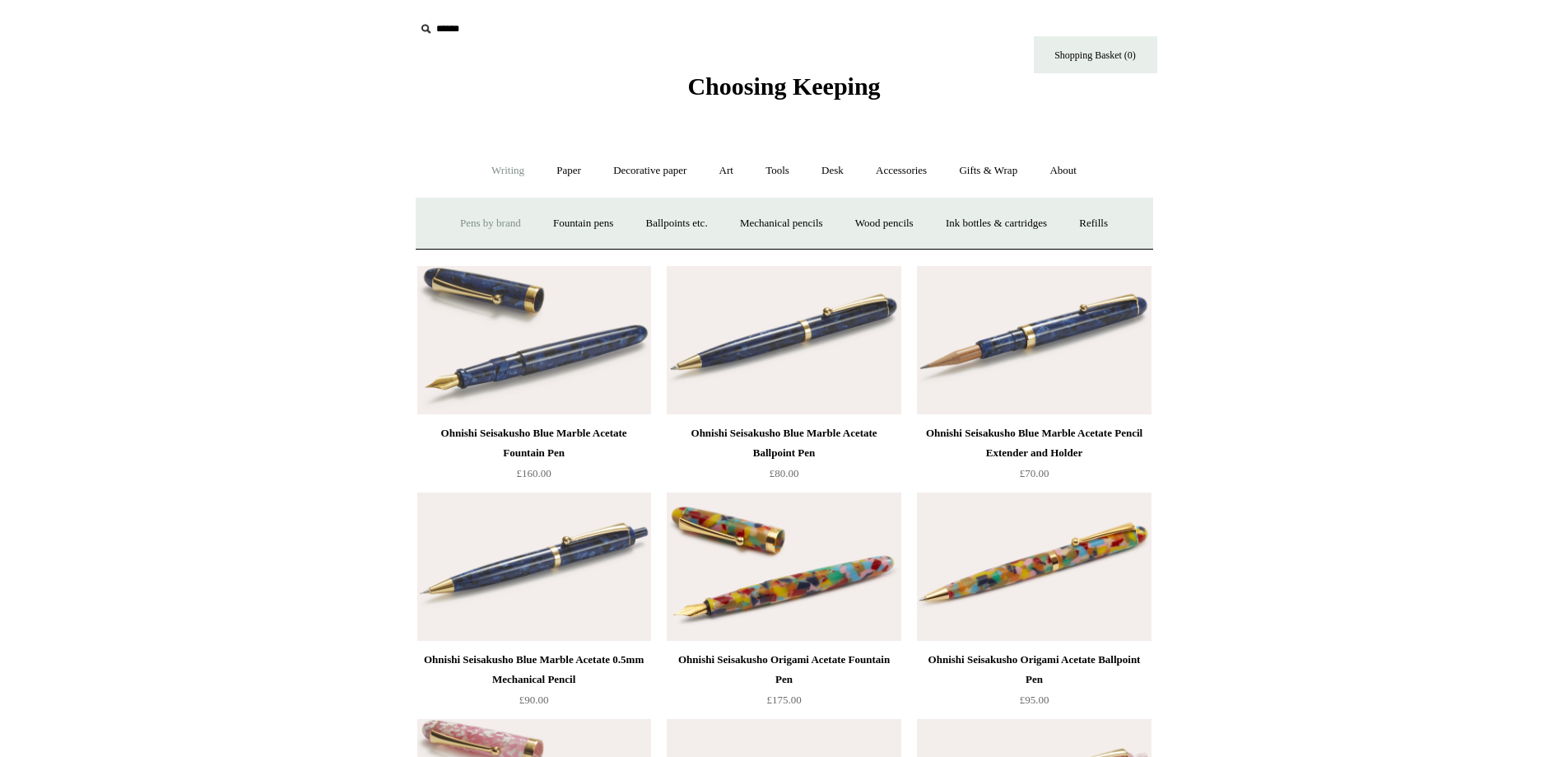
click at [489, 222] on link "Pens by brand +" at bounding box center [490, 224] width 91 height 44
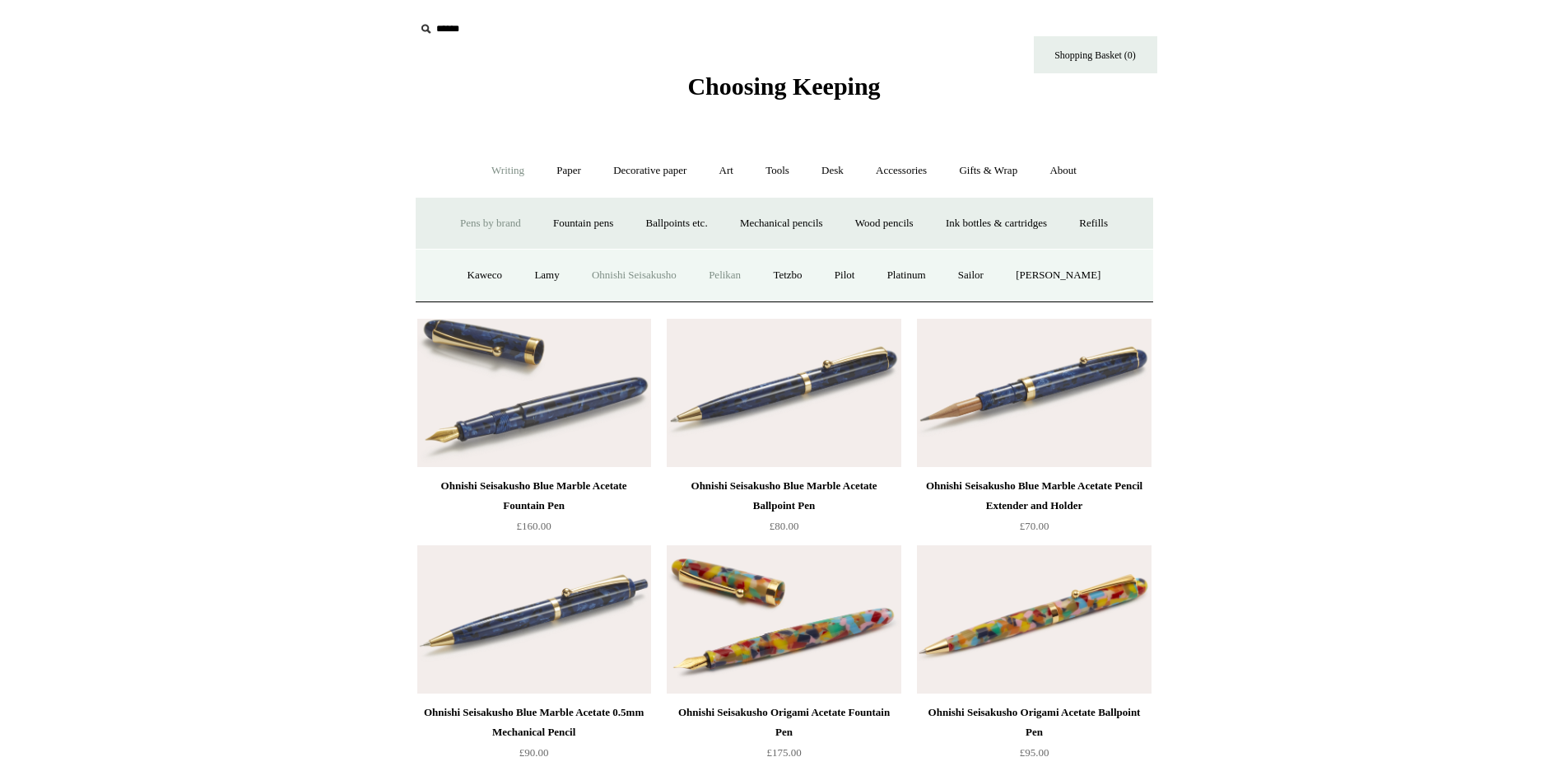
click at [733, 276] on link "Pelikan" at bounding box center [724, 276] width 61 height 44
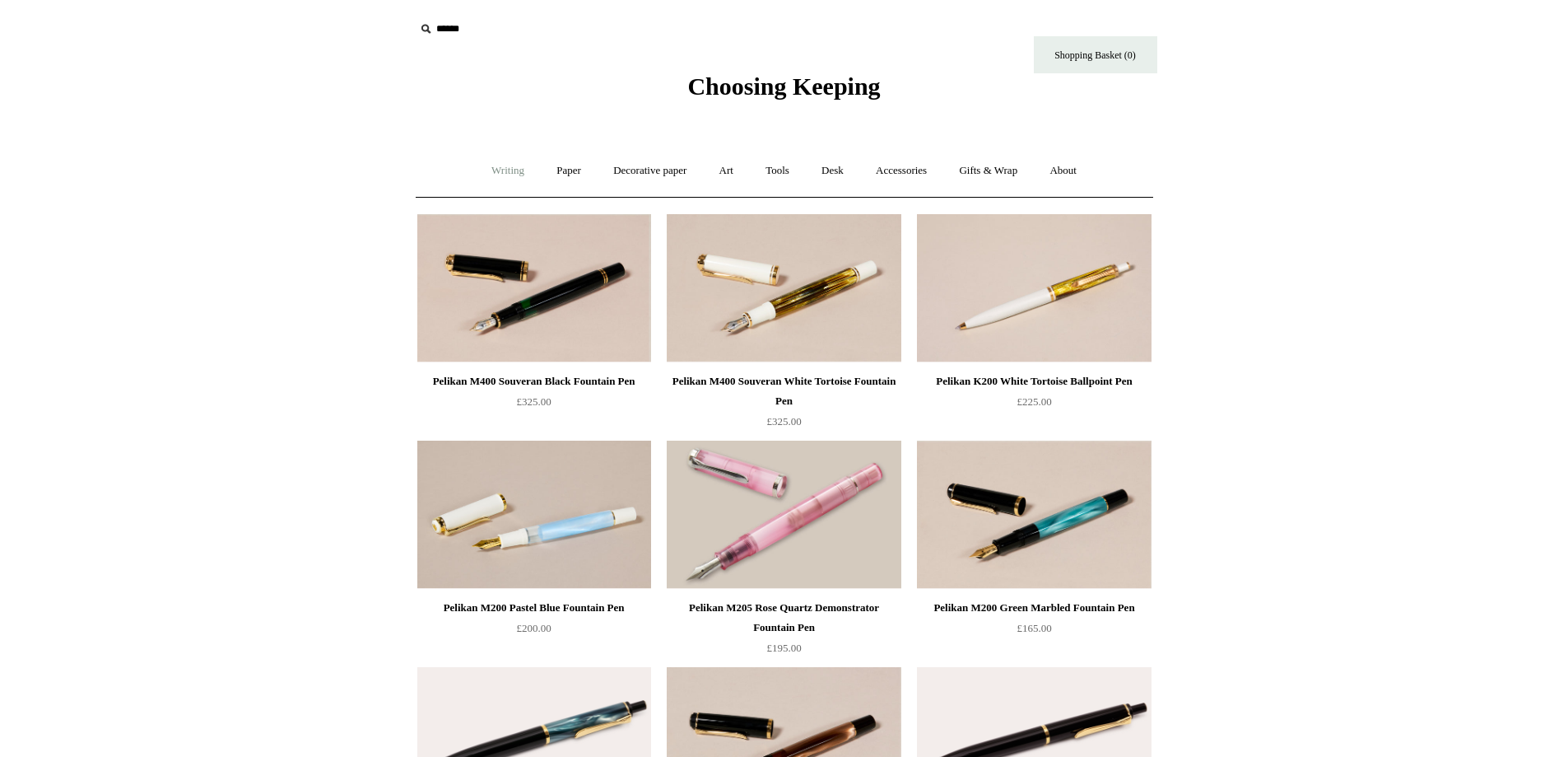
click at [500, 168] on link "Writing +" at bounding box center [508, 172] width 62 height 44
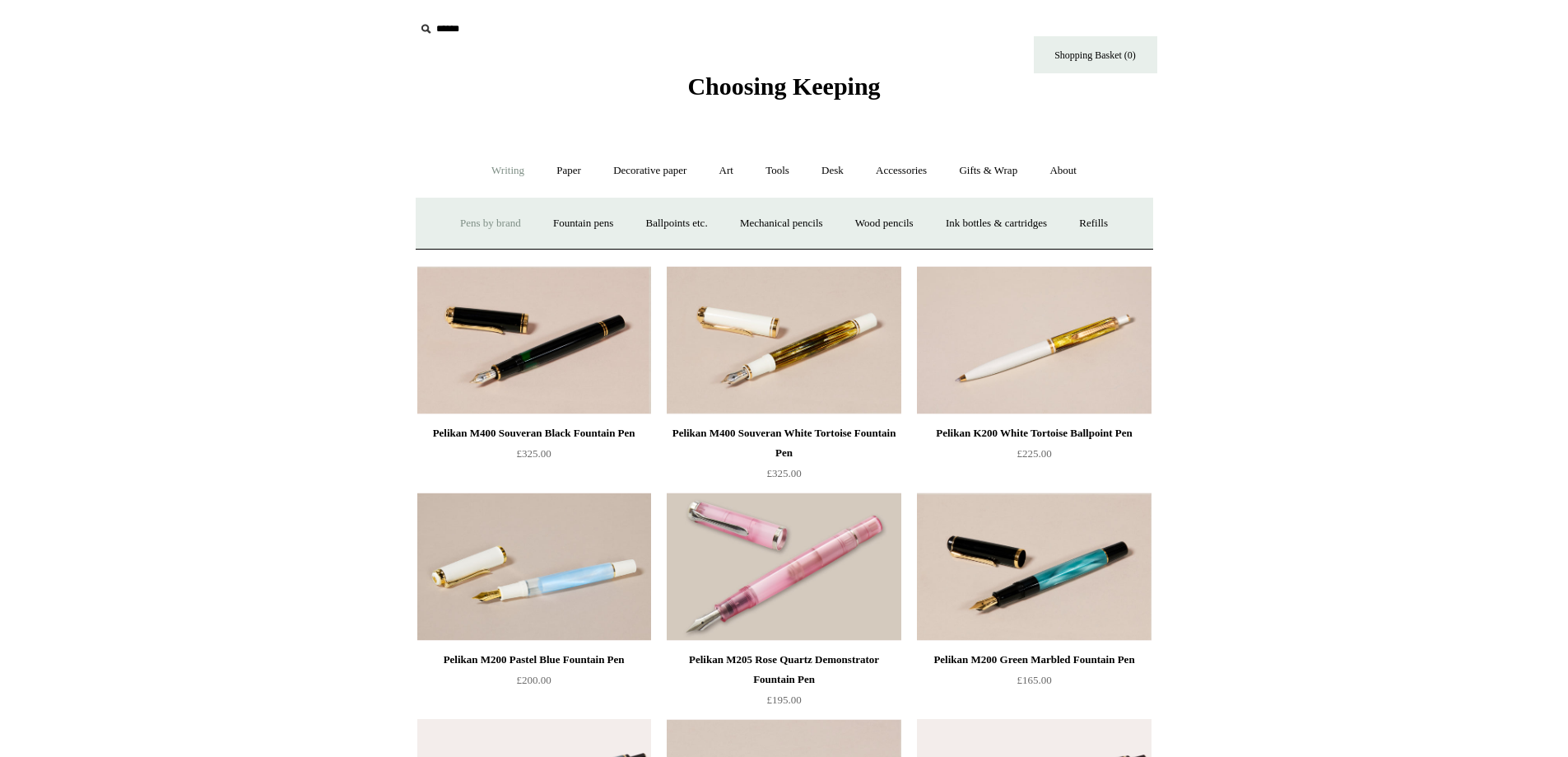
click at [481, 236] on link "Pens by brand +" at bounding box center [490, 224] width 91 height 44
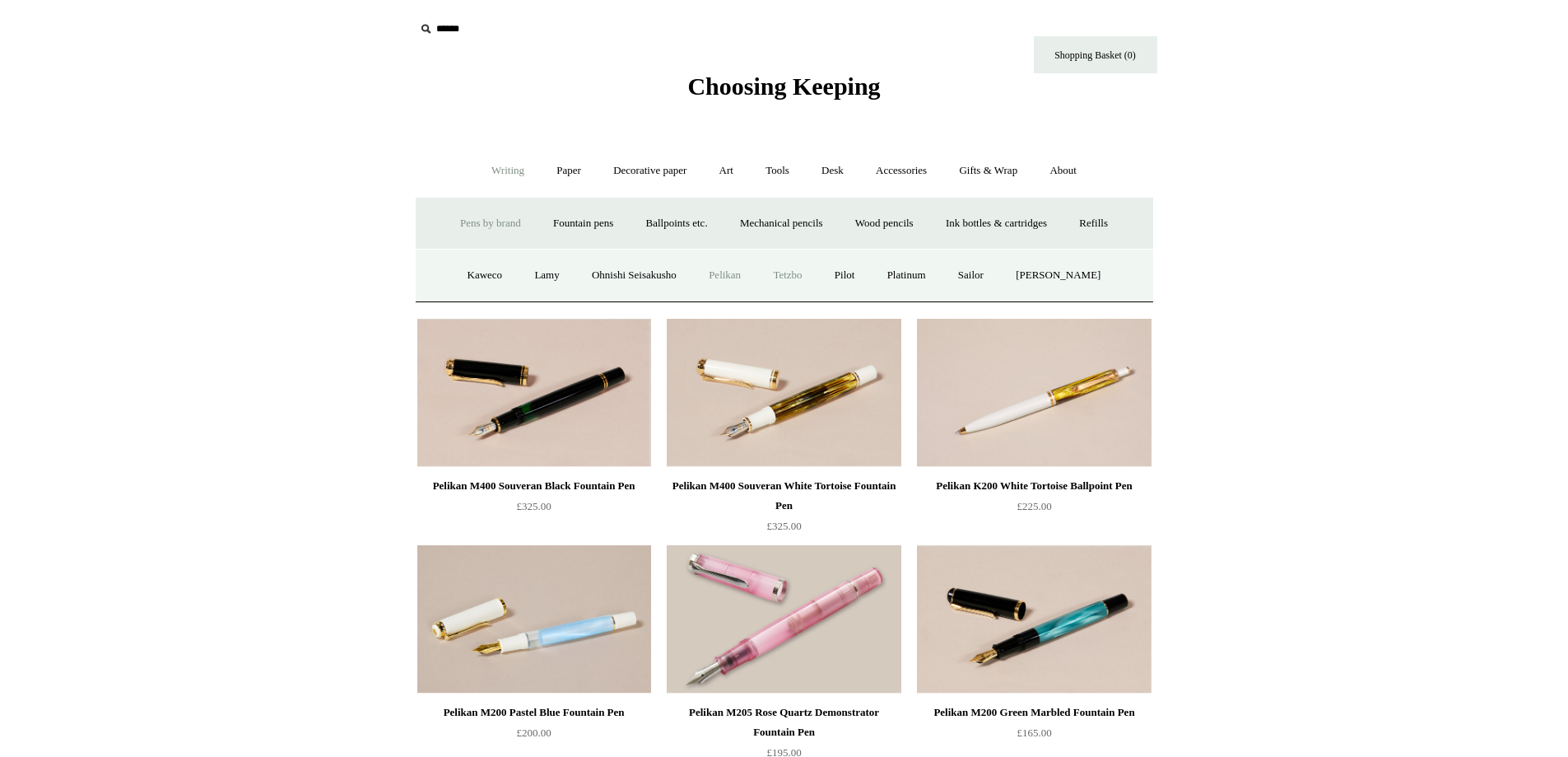
click at [802, 282] on link "Tetzbo" at bounding box center [786, 276] width 58 height 44
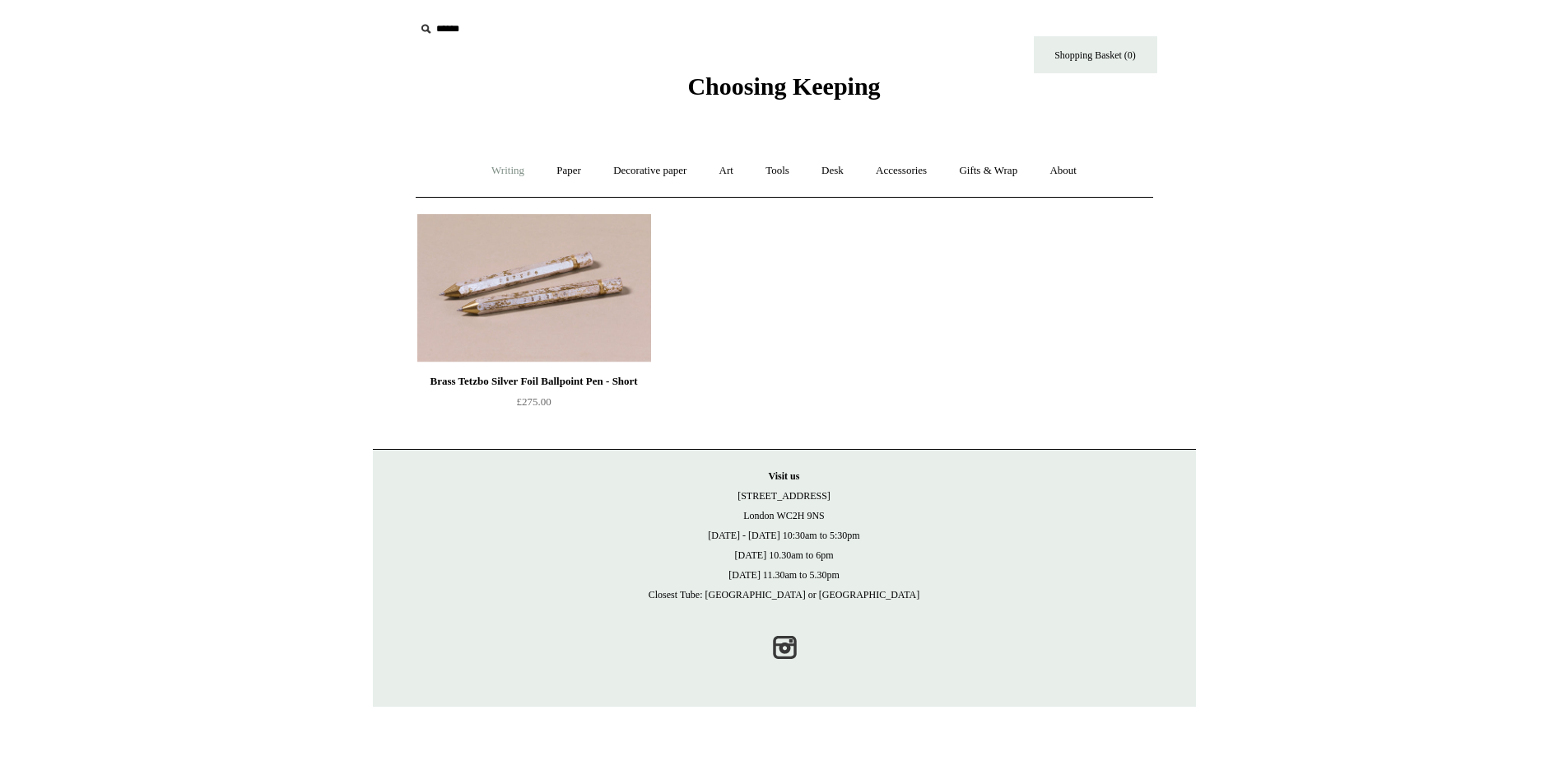
click at [483, 185] on link "Writing +" at bounding box center [508, 172] width 62 height 44
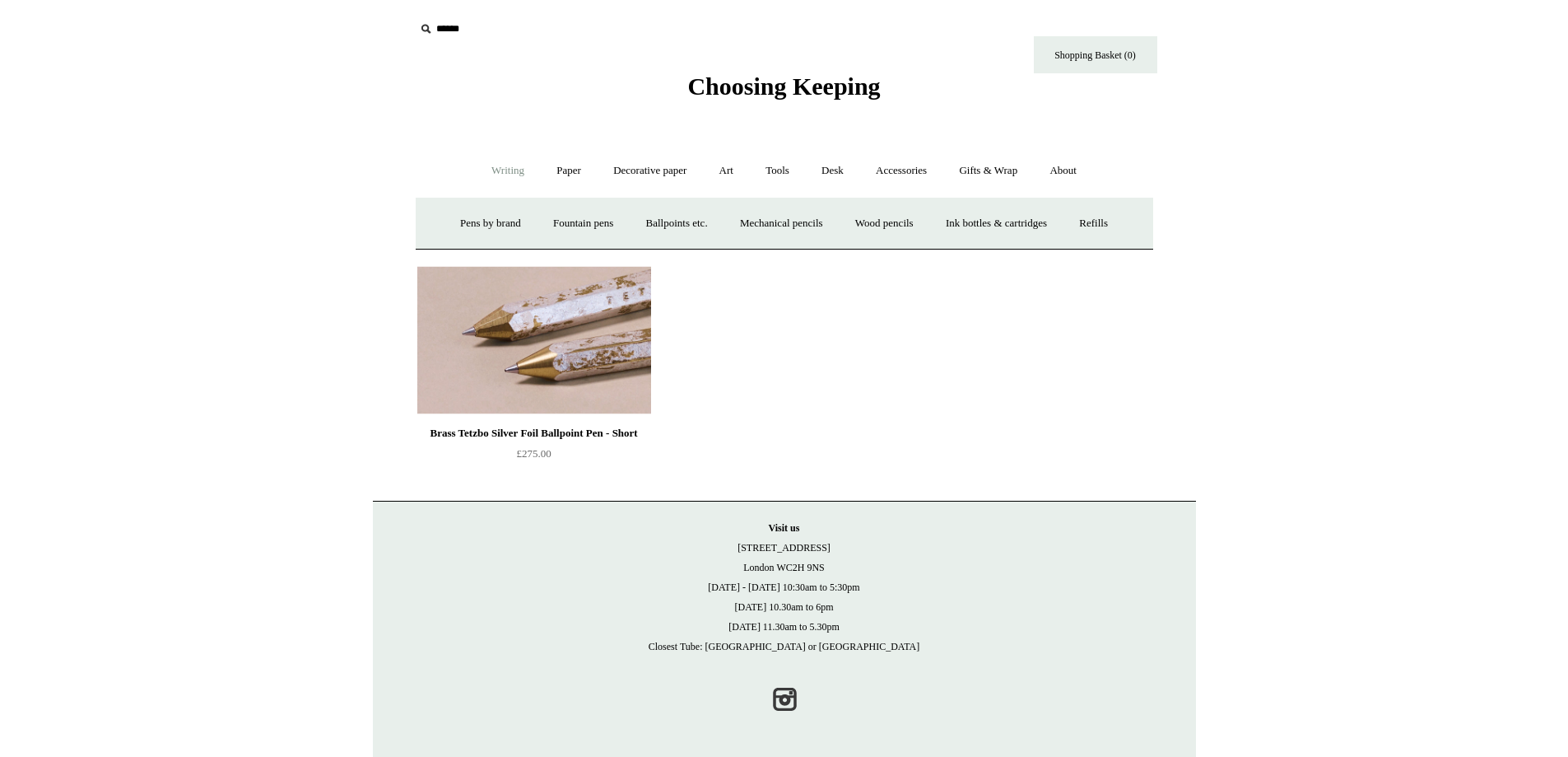
click at [574, 325] on img at bounding box center [534, 340] width 234 height 149
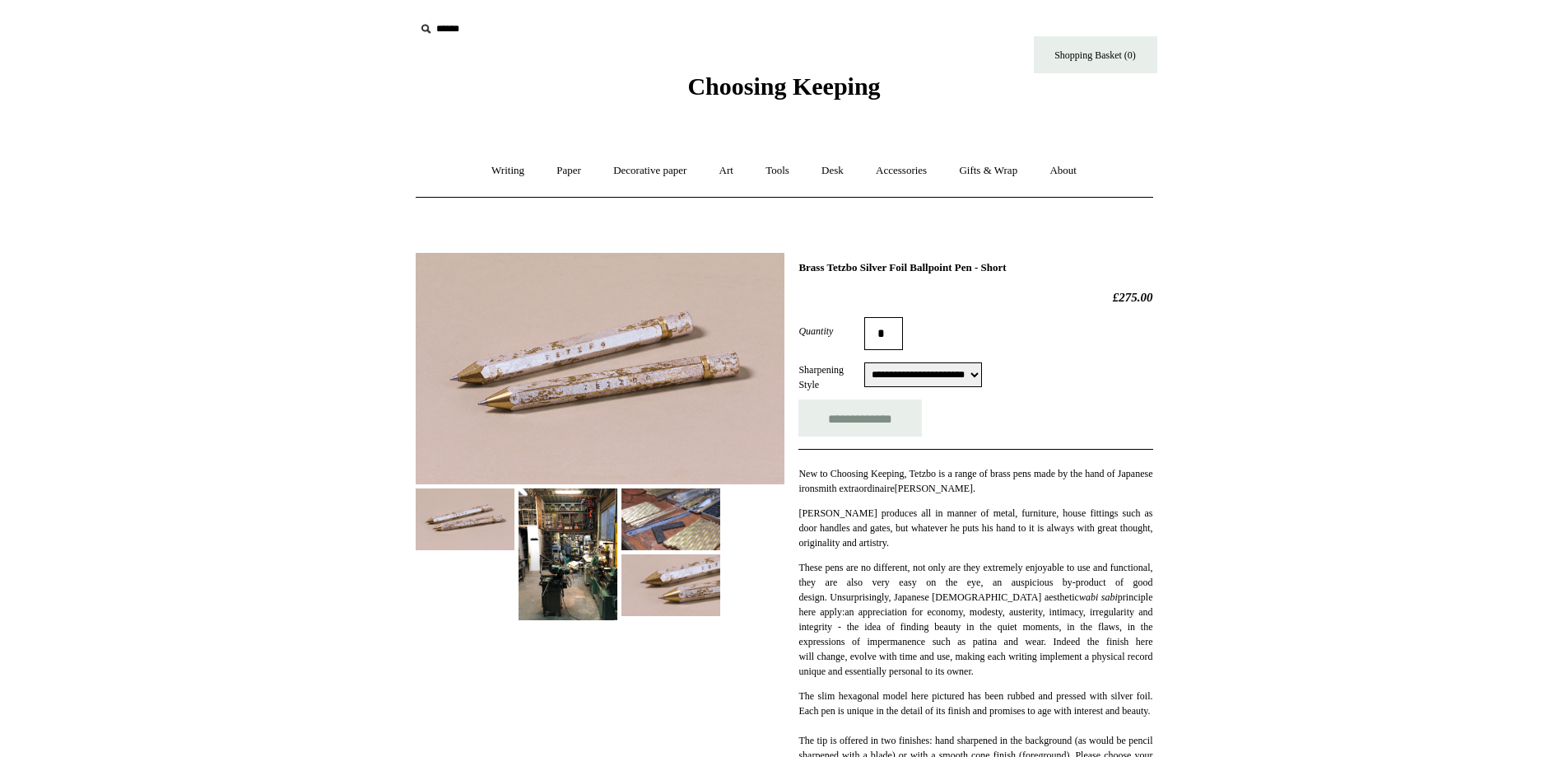
select select "**********"
click at [770, 565] on div at bounding box center [600, 430] width 369 height 379
click at [649, 570] on img at bounding box center [670, 585] width 99 height 61
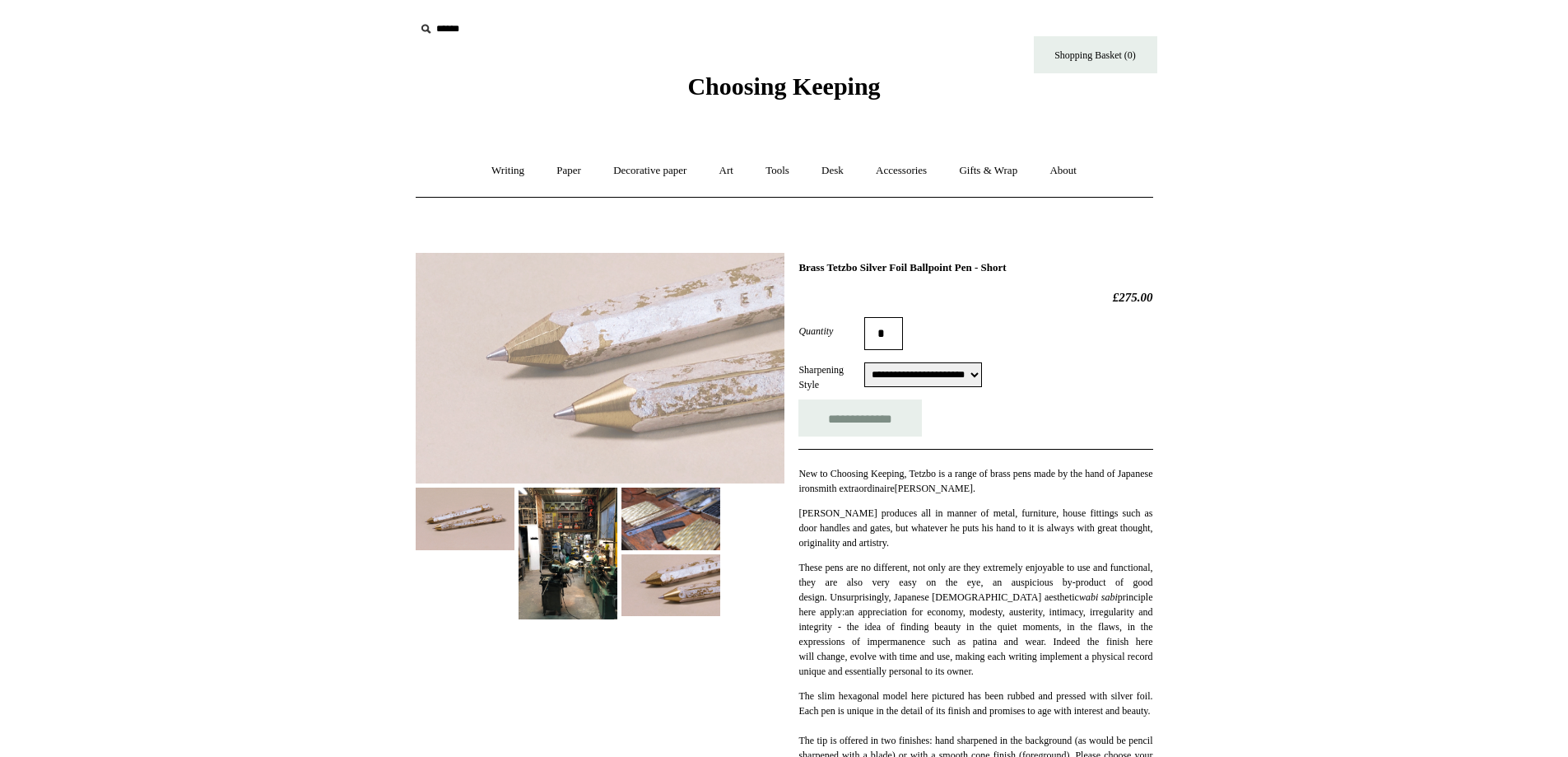
click at [658, 508] on img at bounding box center [670, 518] width 99 height 61
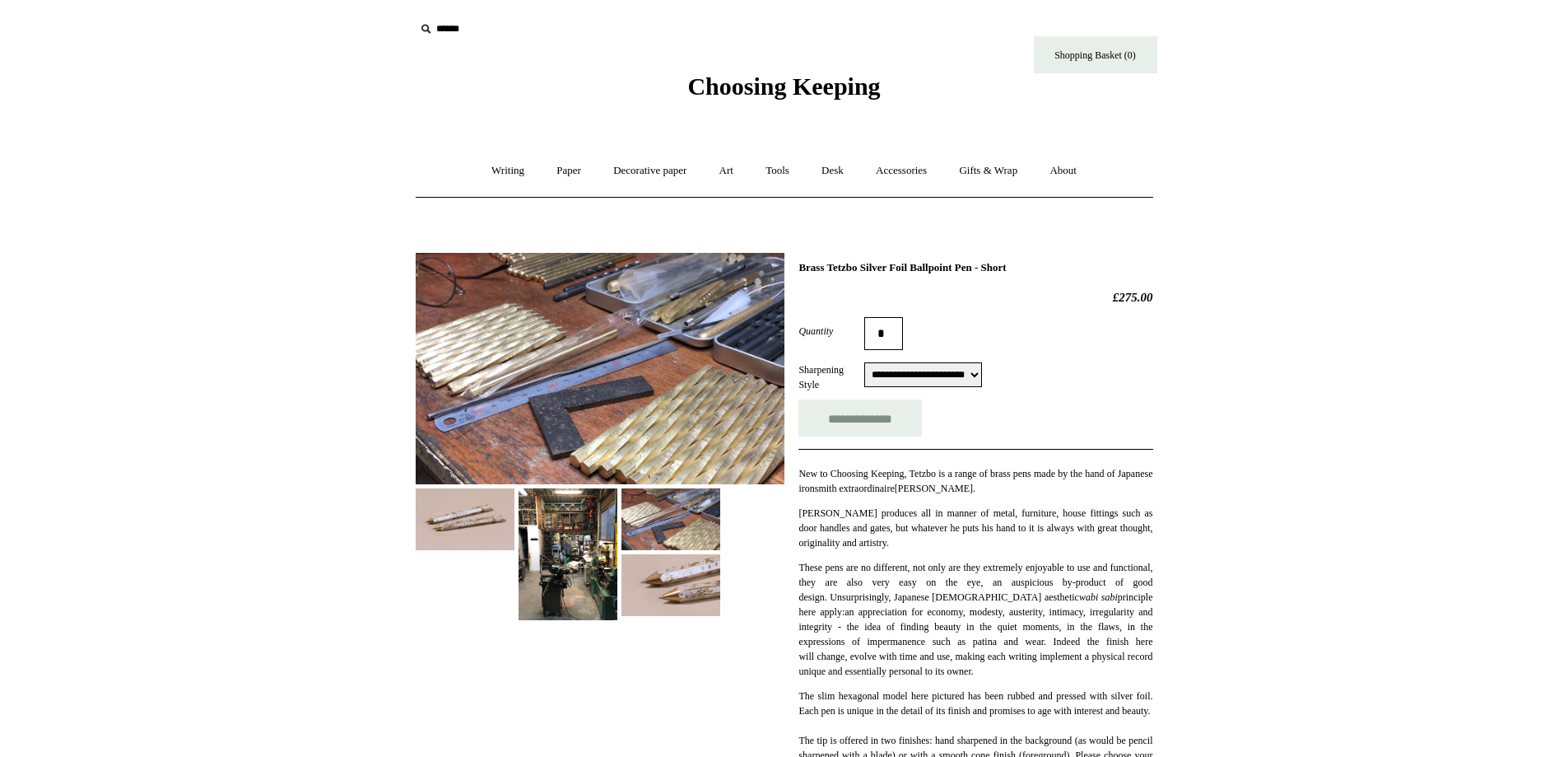
click at [577, 537] on img at bounding box center [567, 554] width 99 height 131
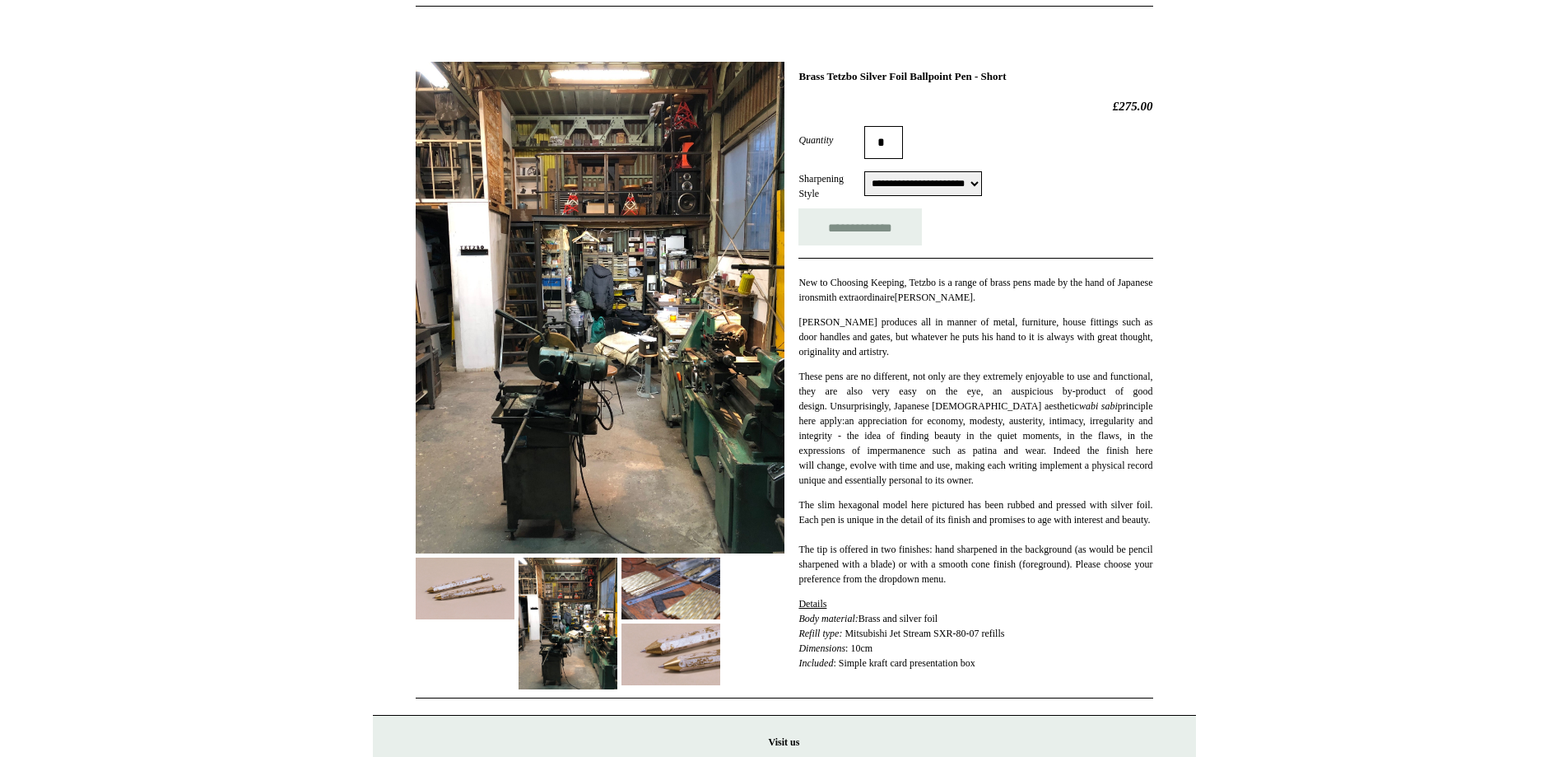
scroll to position [330, 0]
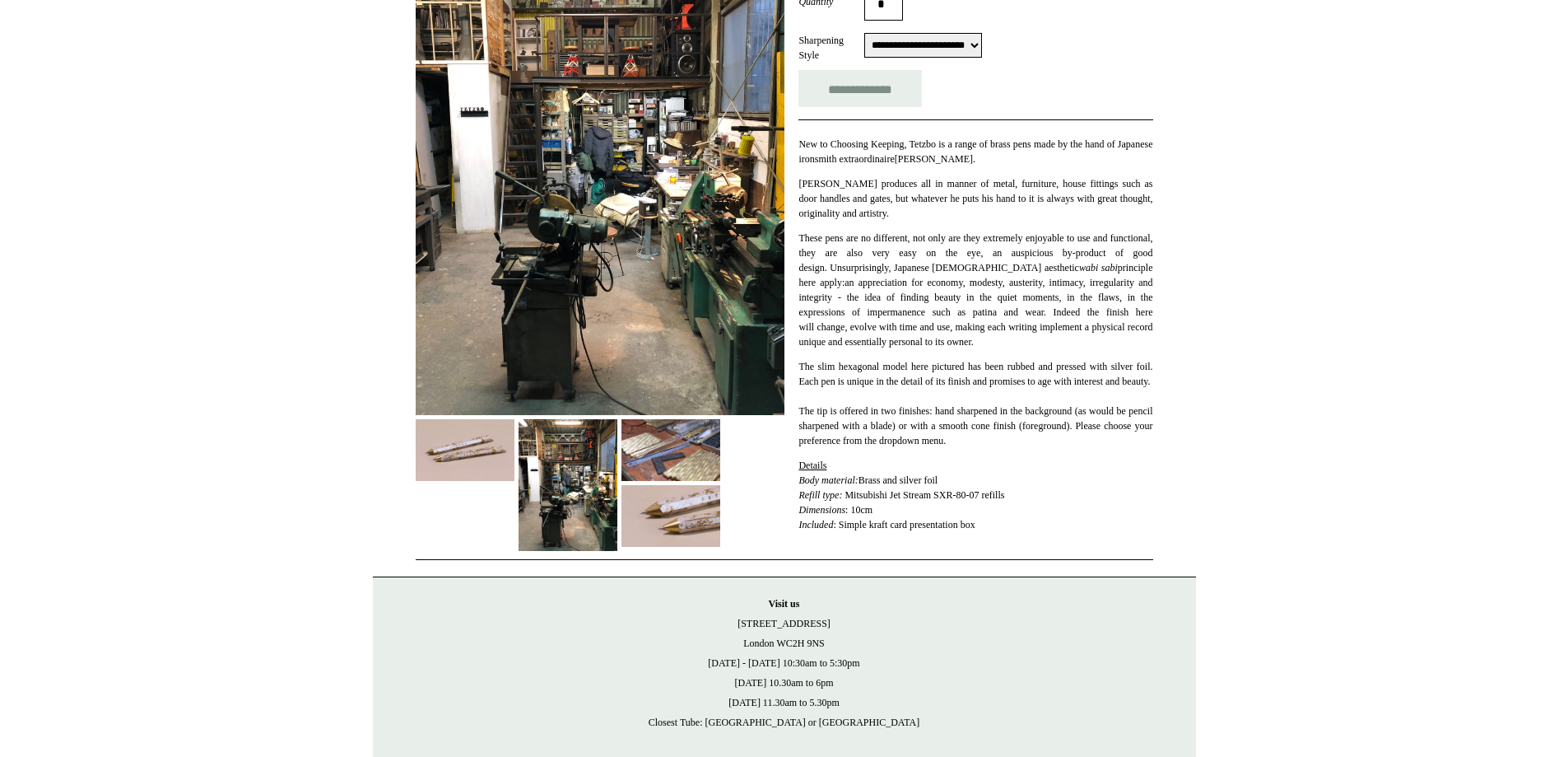
click at [688, 522] on img at bounding box center [670, 516] width 99 height 61
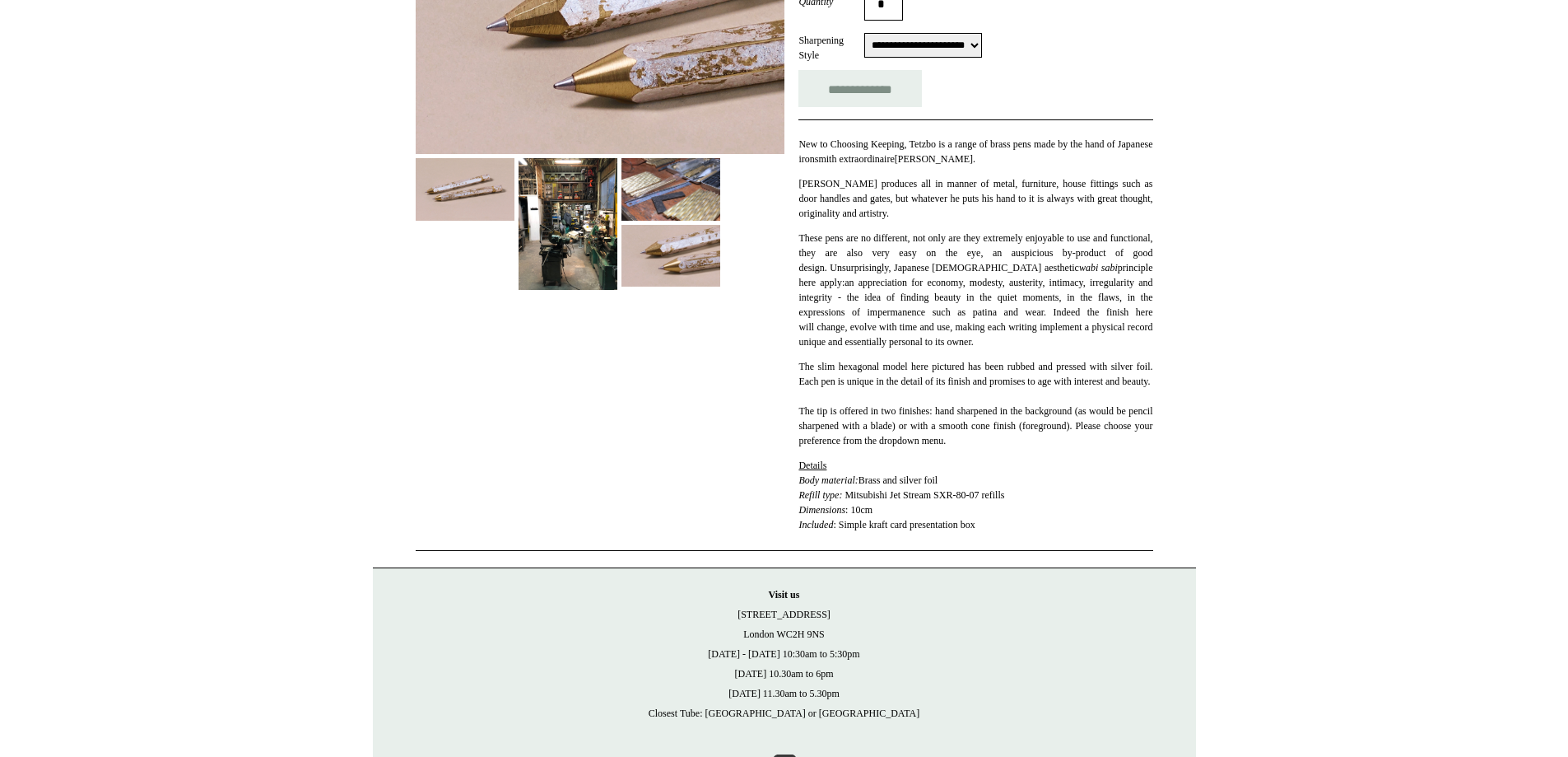
scroll to position [0, 0]
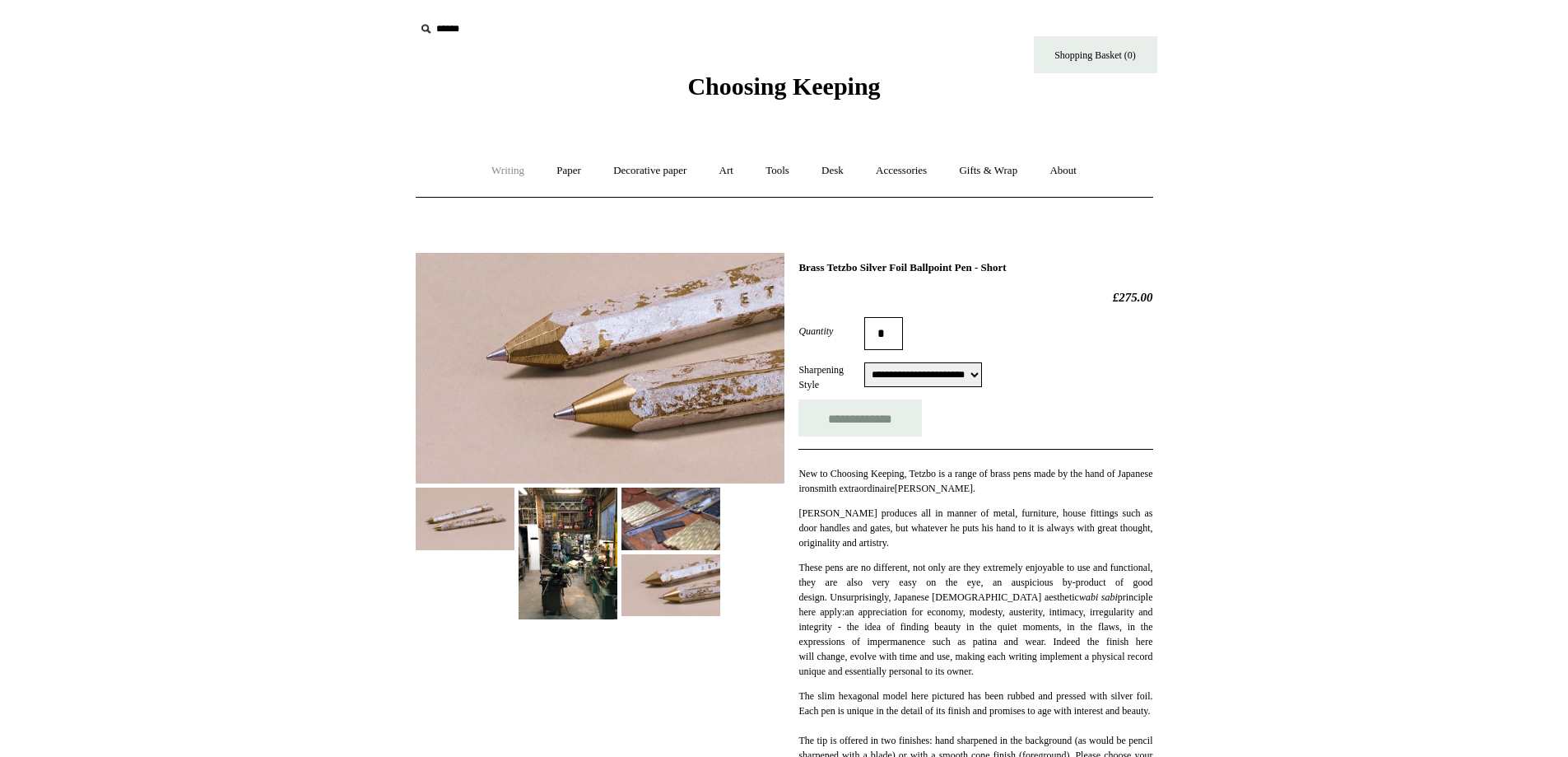
click at [523, 163] on link "Writing +" at bounding box center [508, 172] width 62 height 44
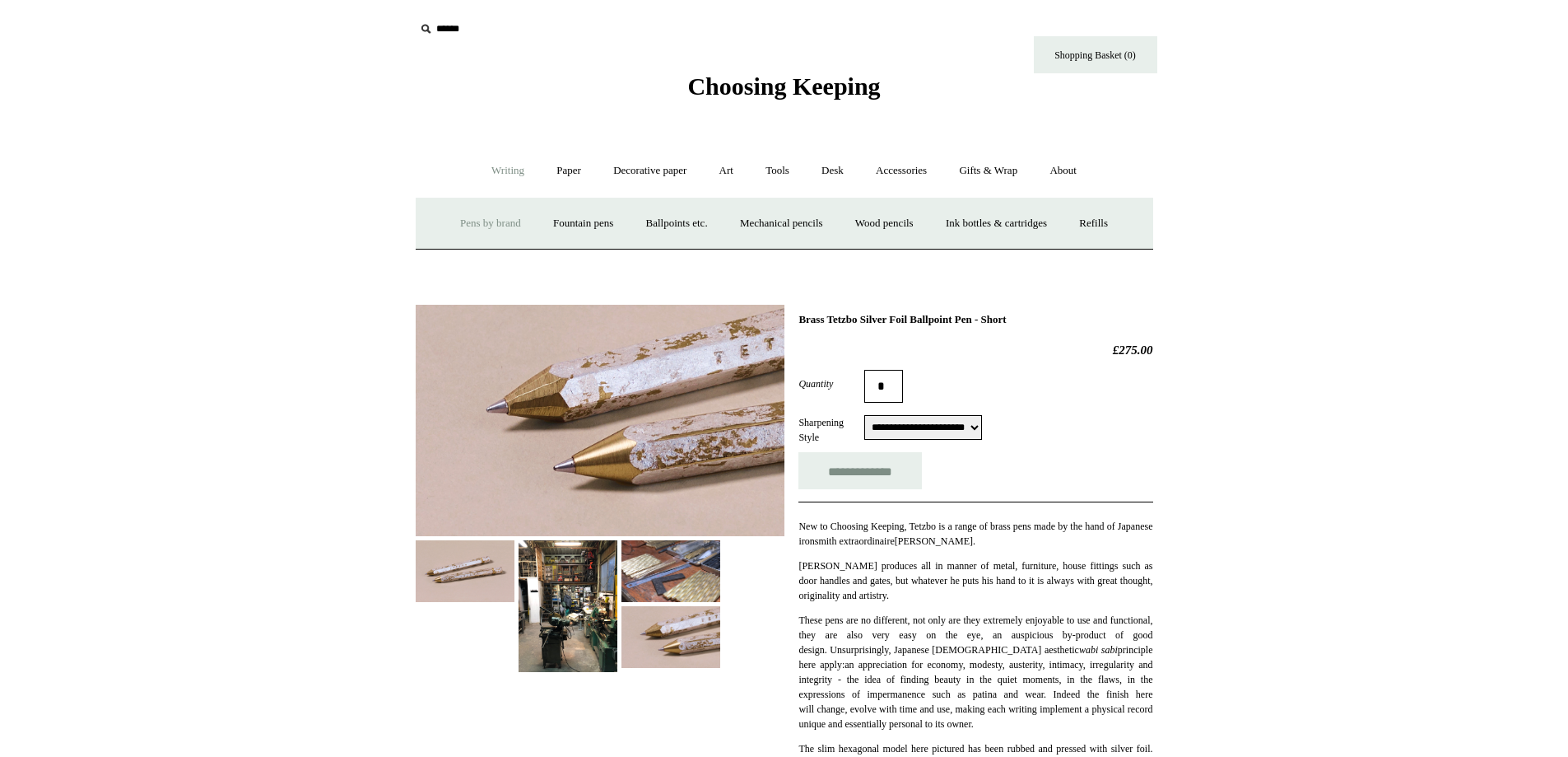
click at [490, 216] on link "Pens by brand +" at bounding box center [490, 224] width 91 height 44
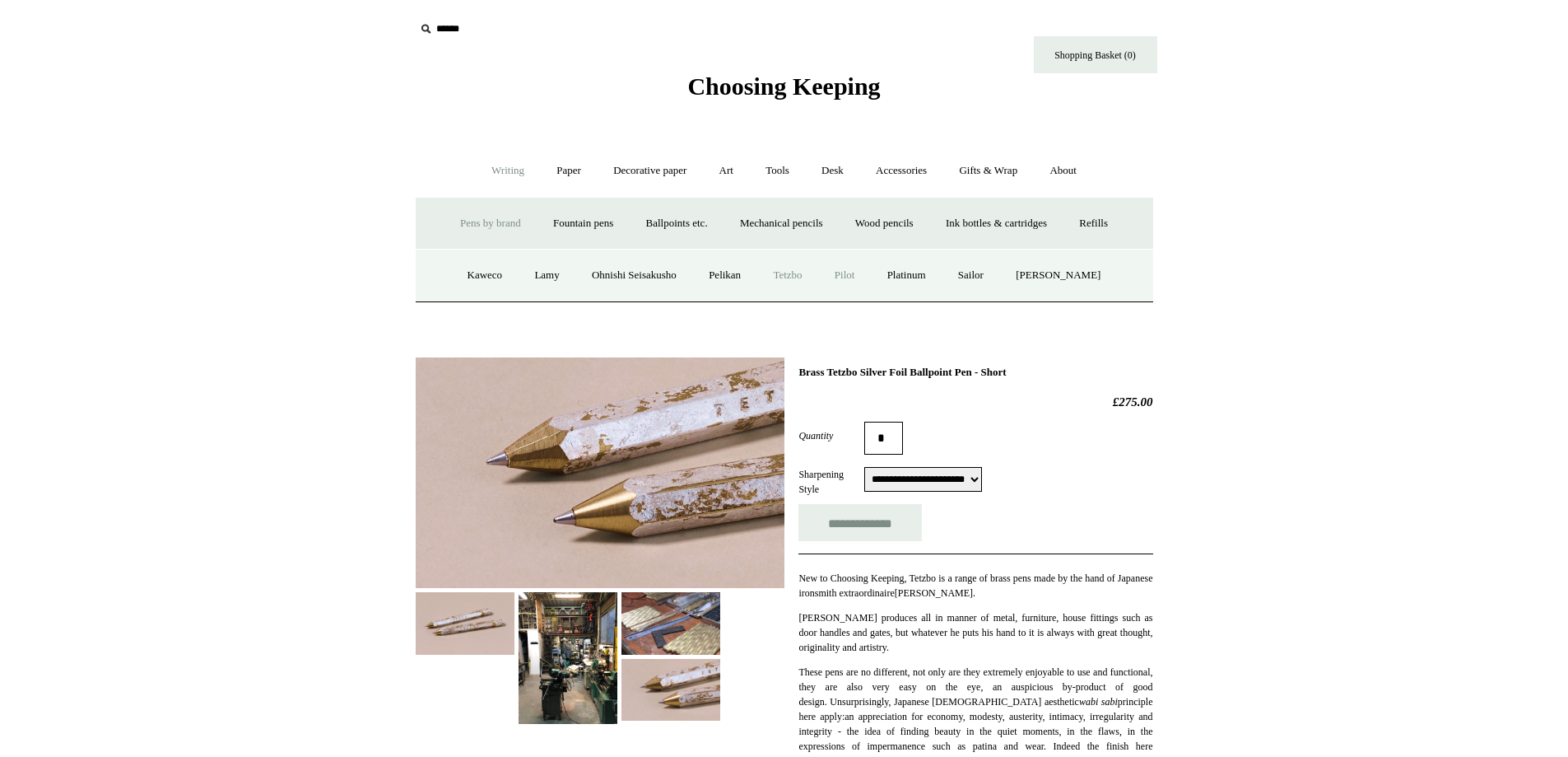
click at [861, 275] on link "Pilot" at bounding box center [845, 276] width 50 height 44
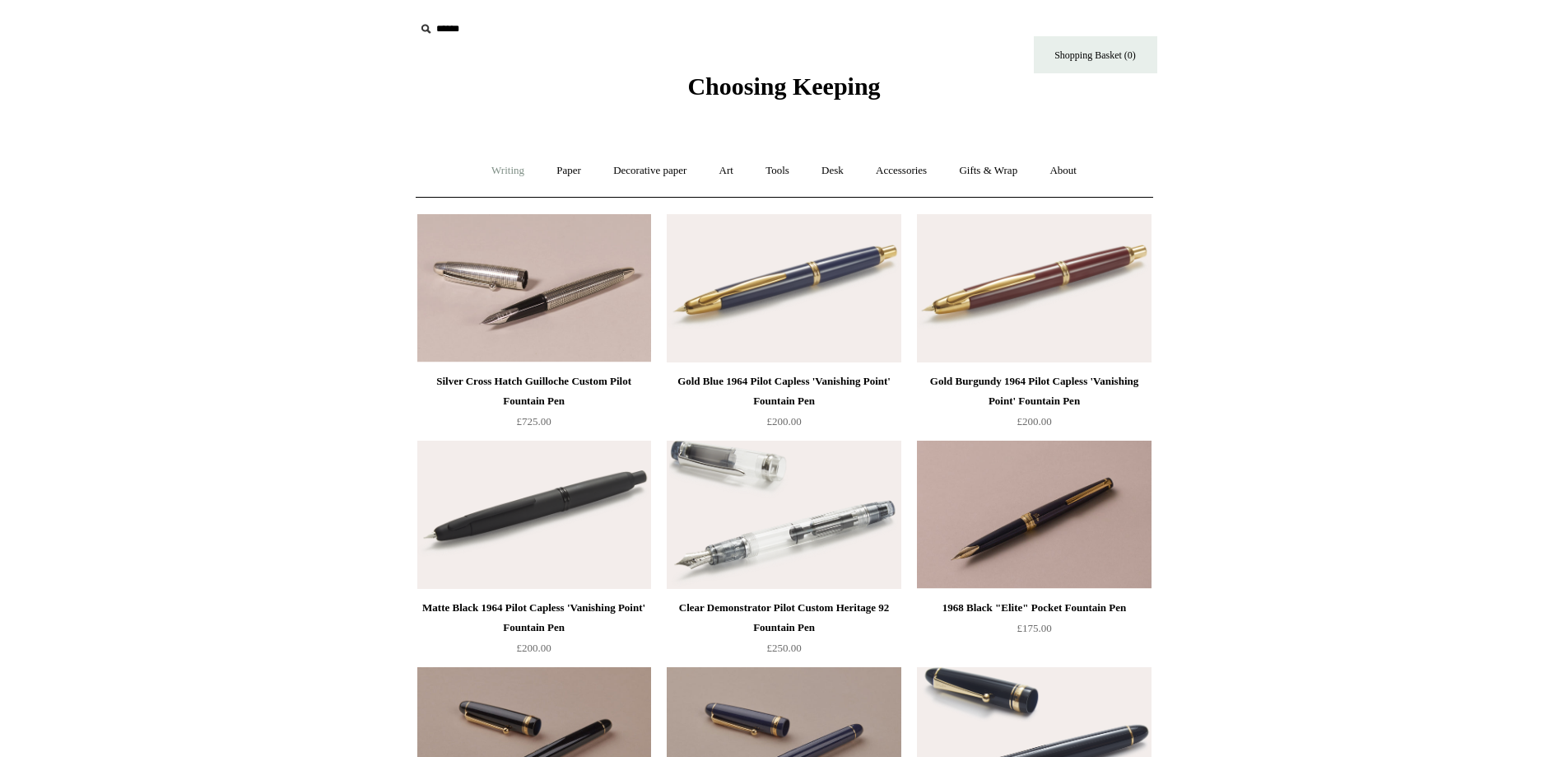
click at [486, 180] on link "Writing +" at bounding box center [508, 172] width 62 height 44
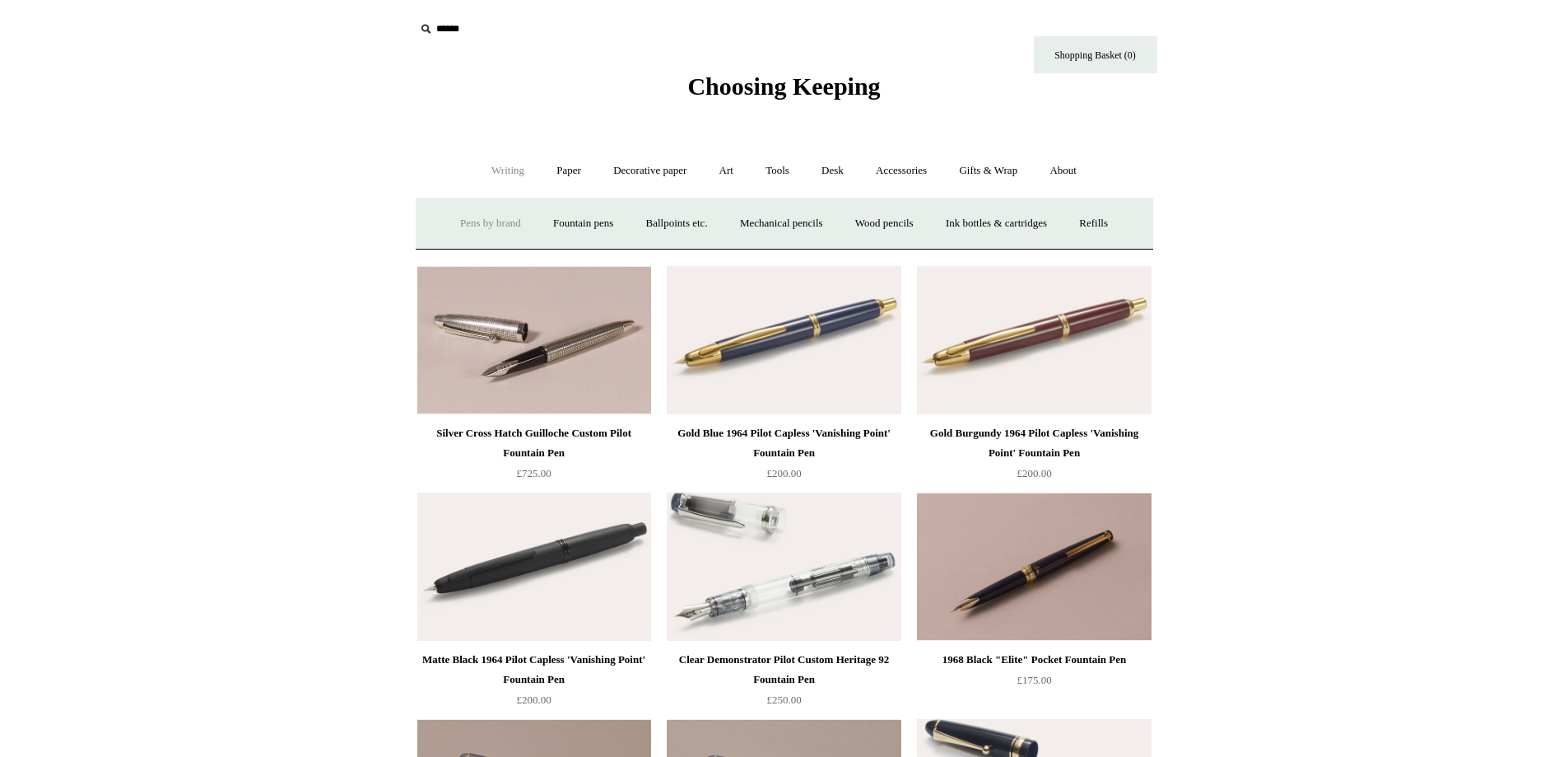
click at [500, 227] on link "Pens by brand +" at bounding box center [490, 224] width 91 height 44
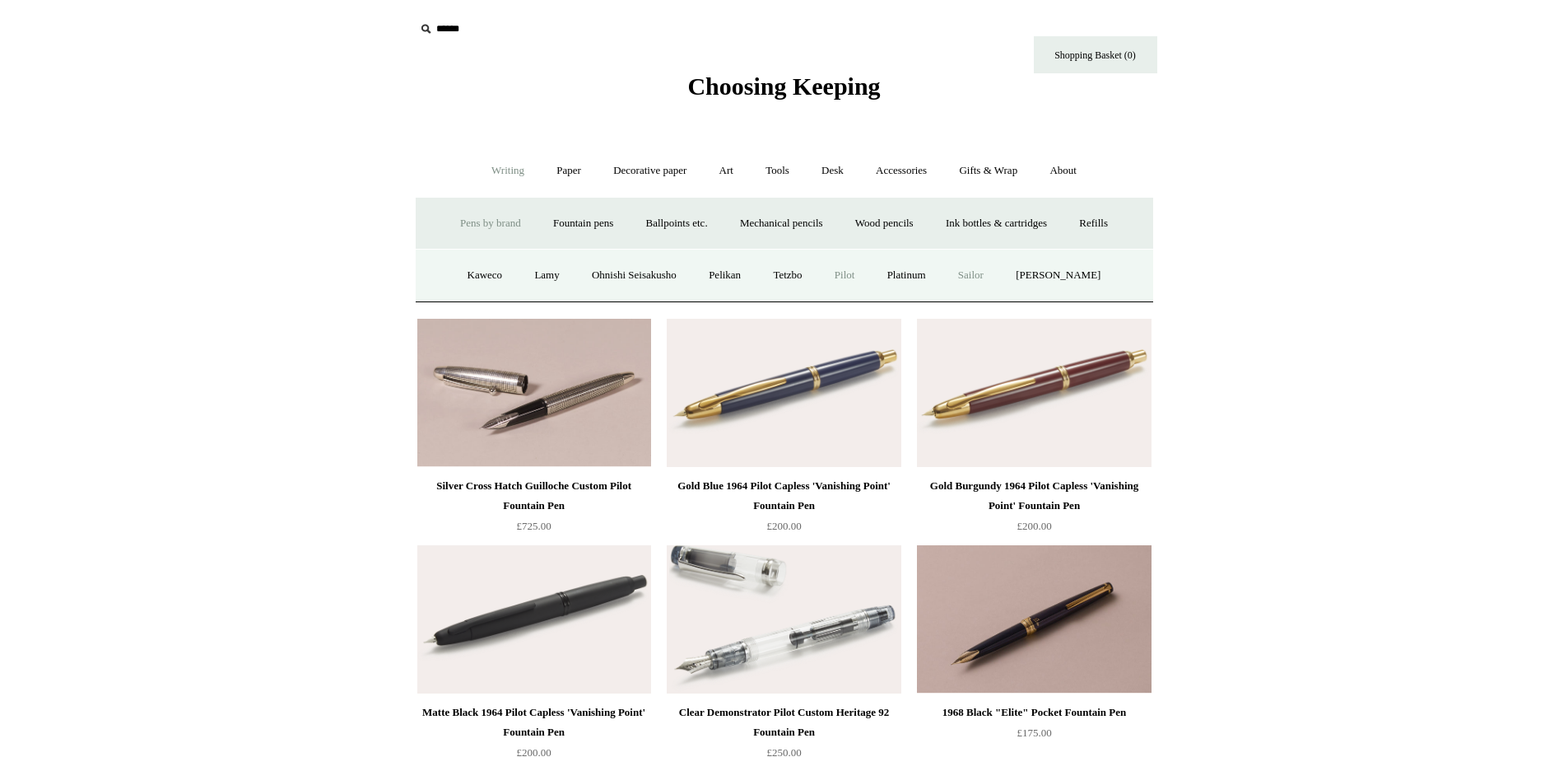
click at [997, 283] on link "Sailor" at bounding box center [971, 276] width 56 height 44
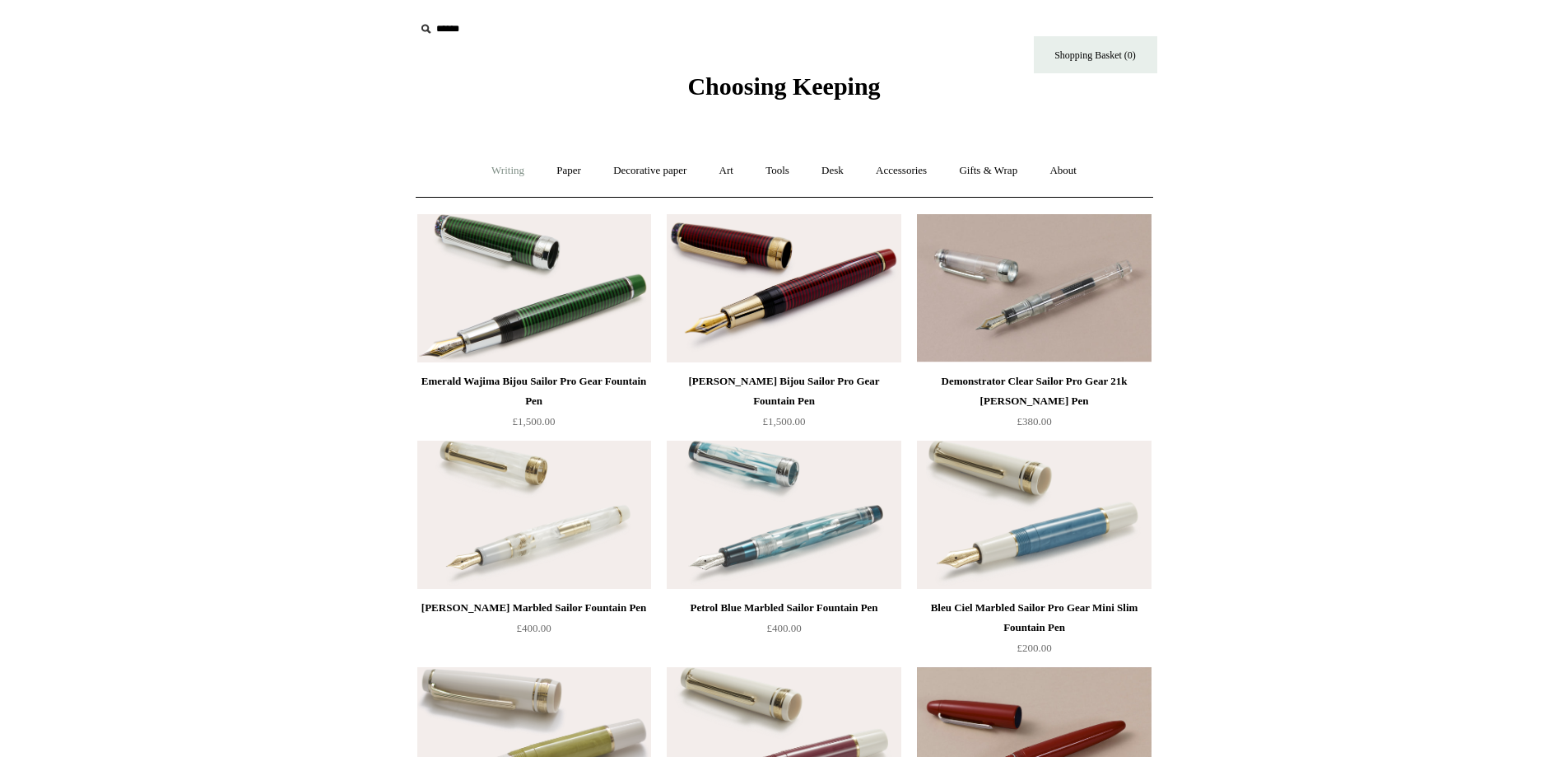
click at [480, 175] on link "Writing +" at bounding box center [508, 172] width 62 height 44
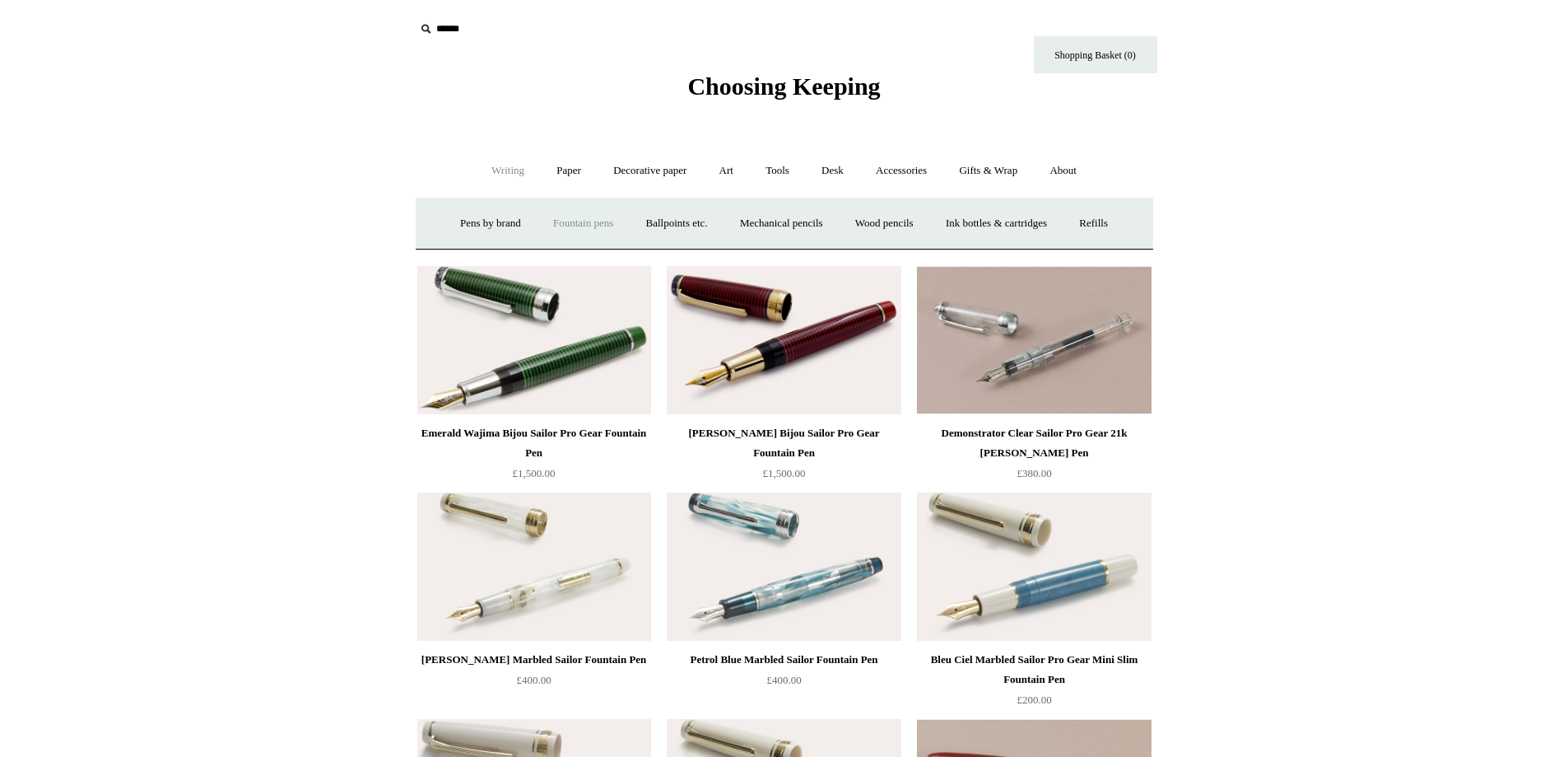
click at [538, 229] on link "Fountain pens +" at bounding box center [583, 224] width 90 height 44
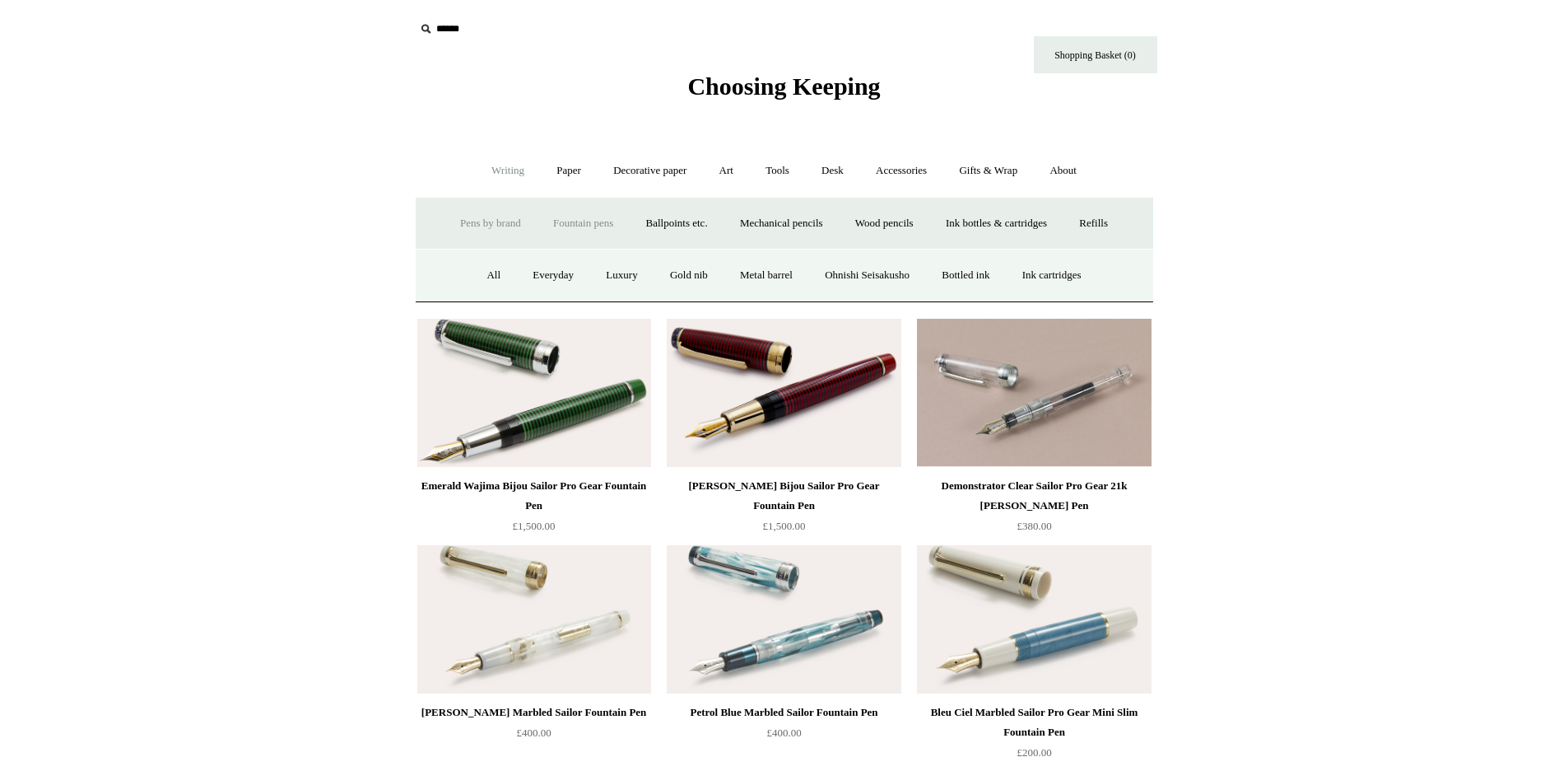
click at [465, 231] on link "Pens by brand +" at bounding box center [490, 224] width 91 height 44
click at [1060, 274] on link "[PERSON_NAME]" at bounding box center [1057, 276] width 114 height 44
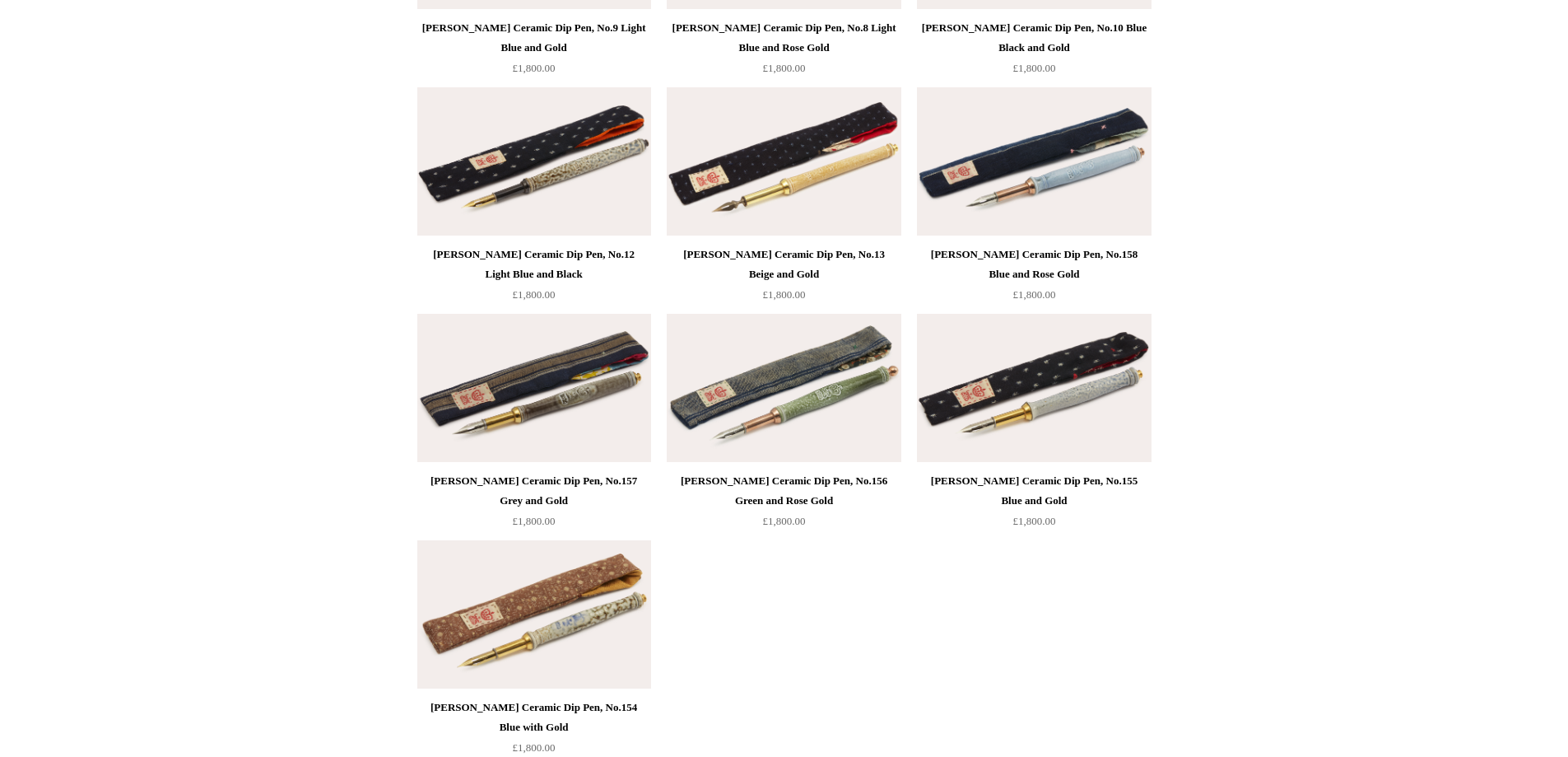
scroll to position [658, 0]
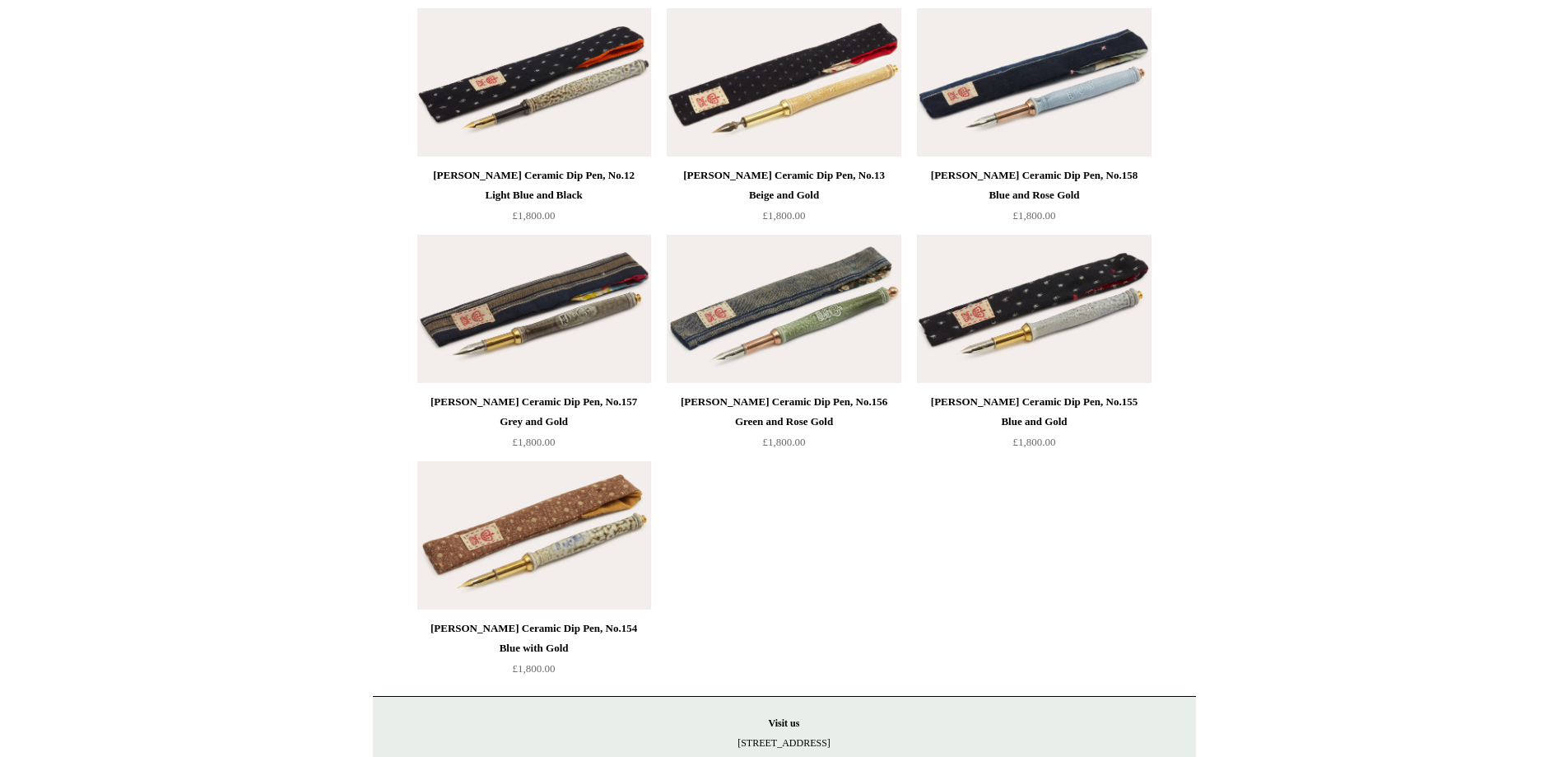
click at [535, 549] on img at bounding box center [534, 535] width 234 height 149
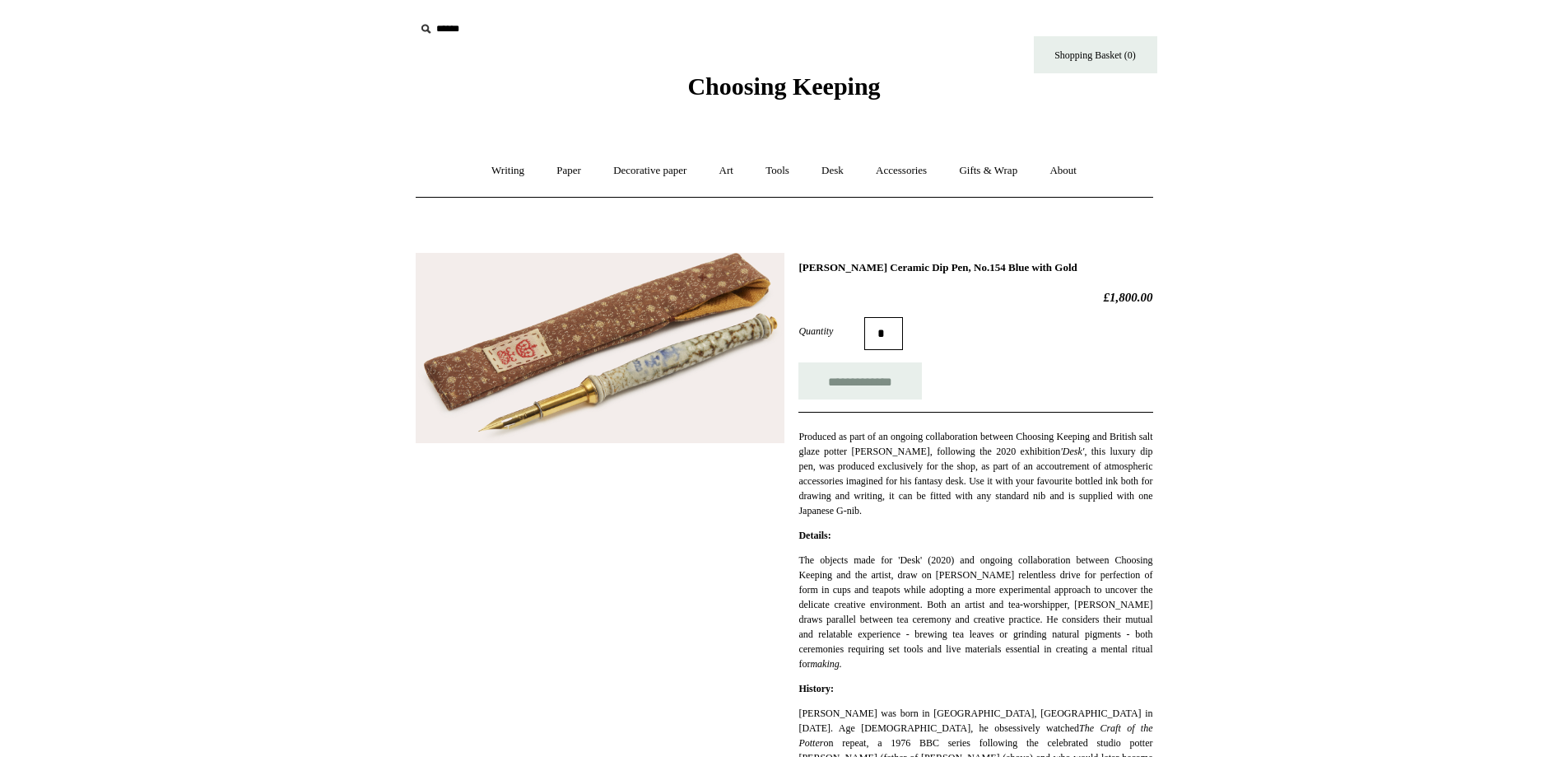
click at [588, 406] on img at bounding box center [600, 348] width 369 height 191
